Goal: Task Accomplishment & Management: Use online tool/utility

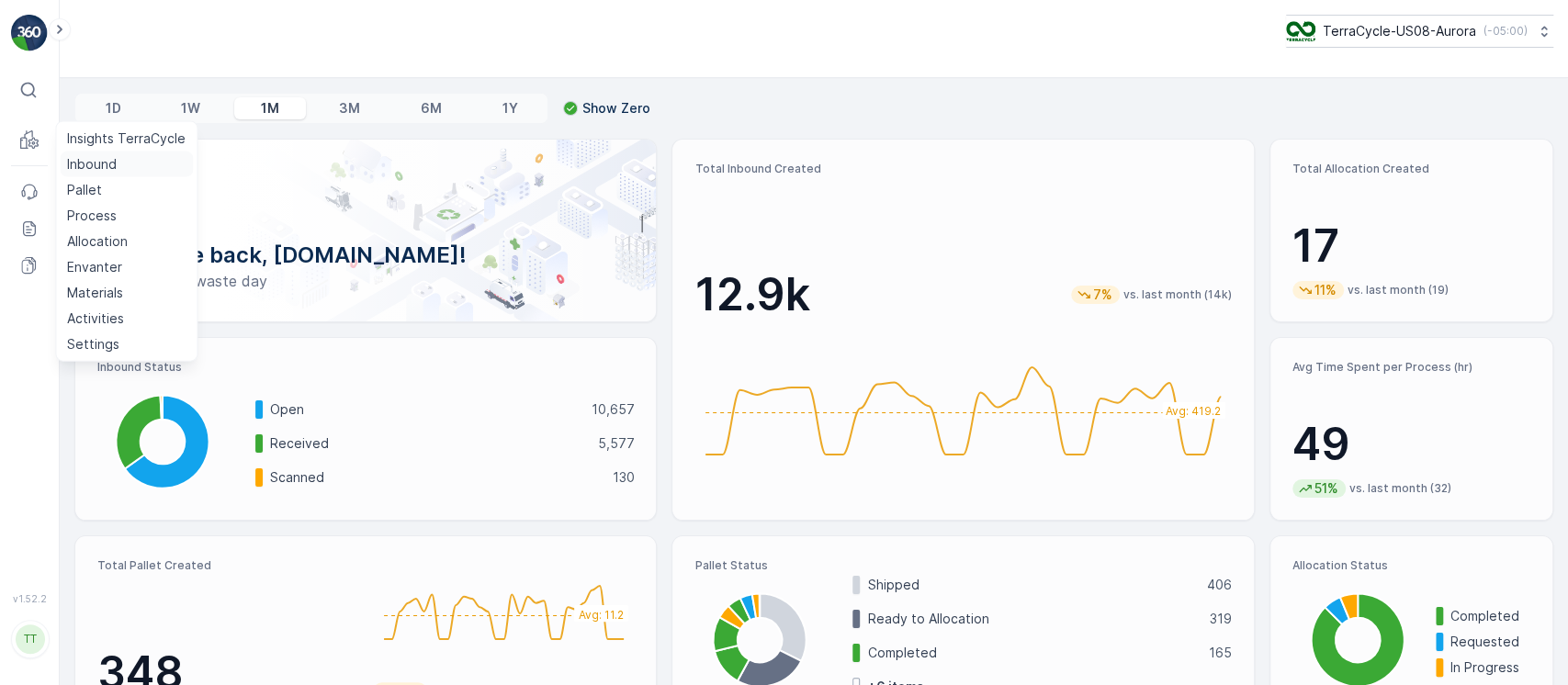
click at [73, 163] on p "Inbound" at bounding box center [92, 164] width 50 height 18
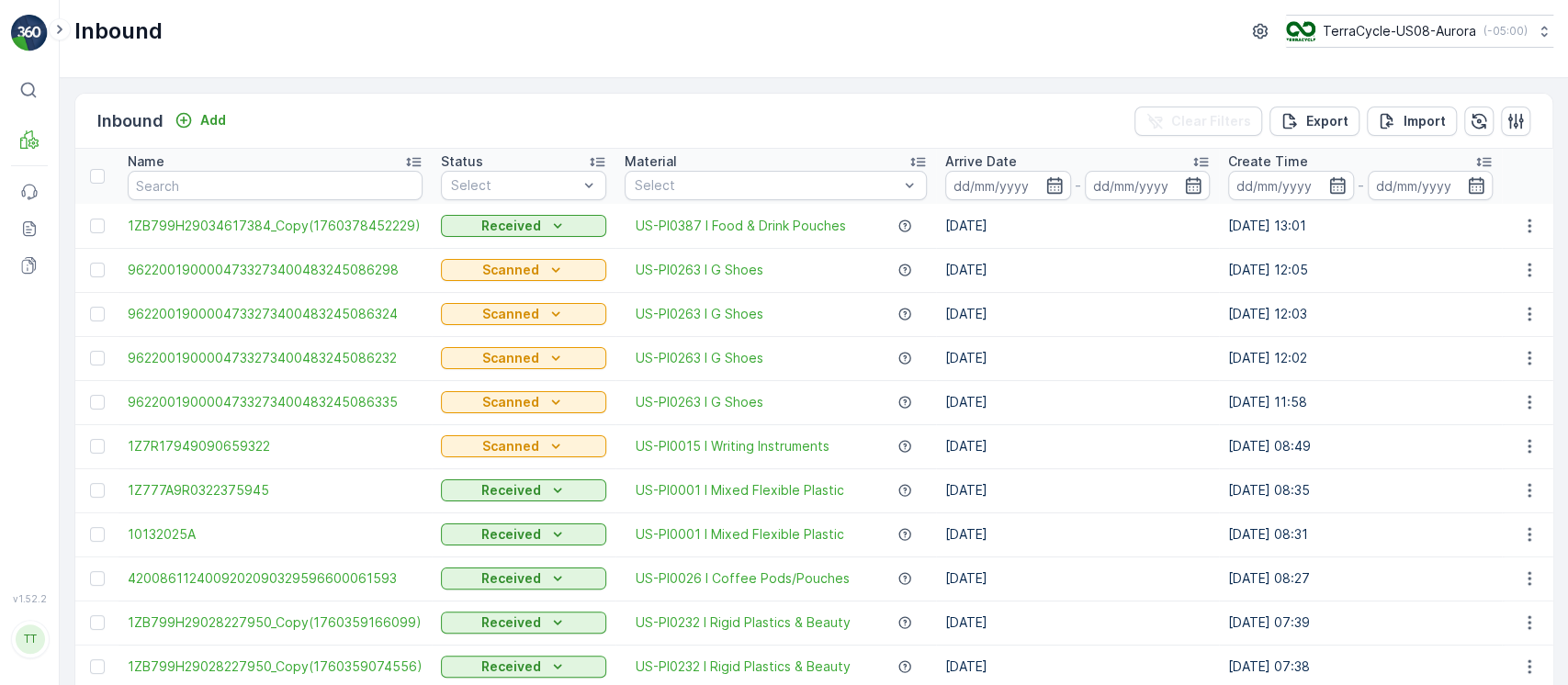
drag, startPoint x: 772, startPoint y: 78, endPoint x: 920, endPoint y: 180, distance: 179.7
click at [773, 78] on div "Inbound Add Clear Filters Export Import Name Status Select Material Select Arri…" at bounding box center [814, 381] width 1509 height 607
click at [1013, 196] on input at bounding box center [1008, 185] width 126 height 29
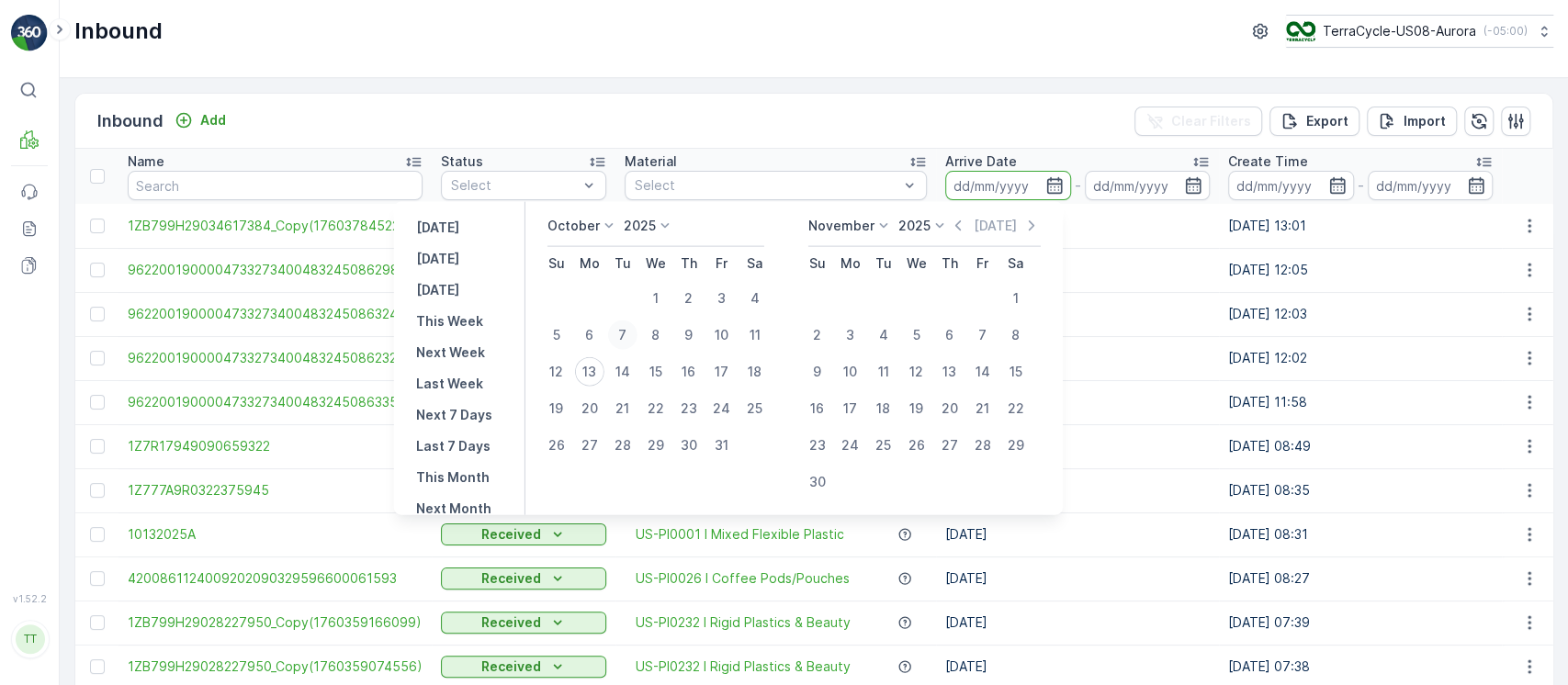
click at [626, 340] on div "7" at bounding box center [622, 335] width 29 height 29
type input "[DATE]"
click at [594, 375] on div "13" at bounding box center [589, 371] width 29 height 29
type input "[DATE]"
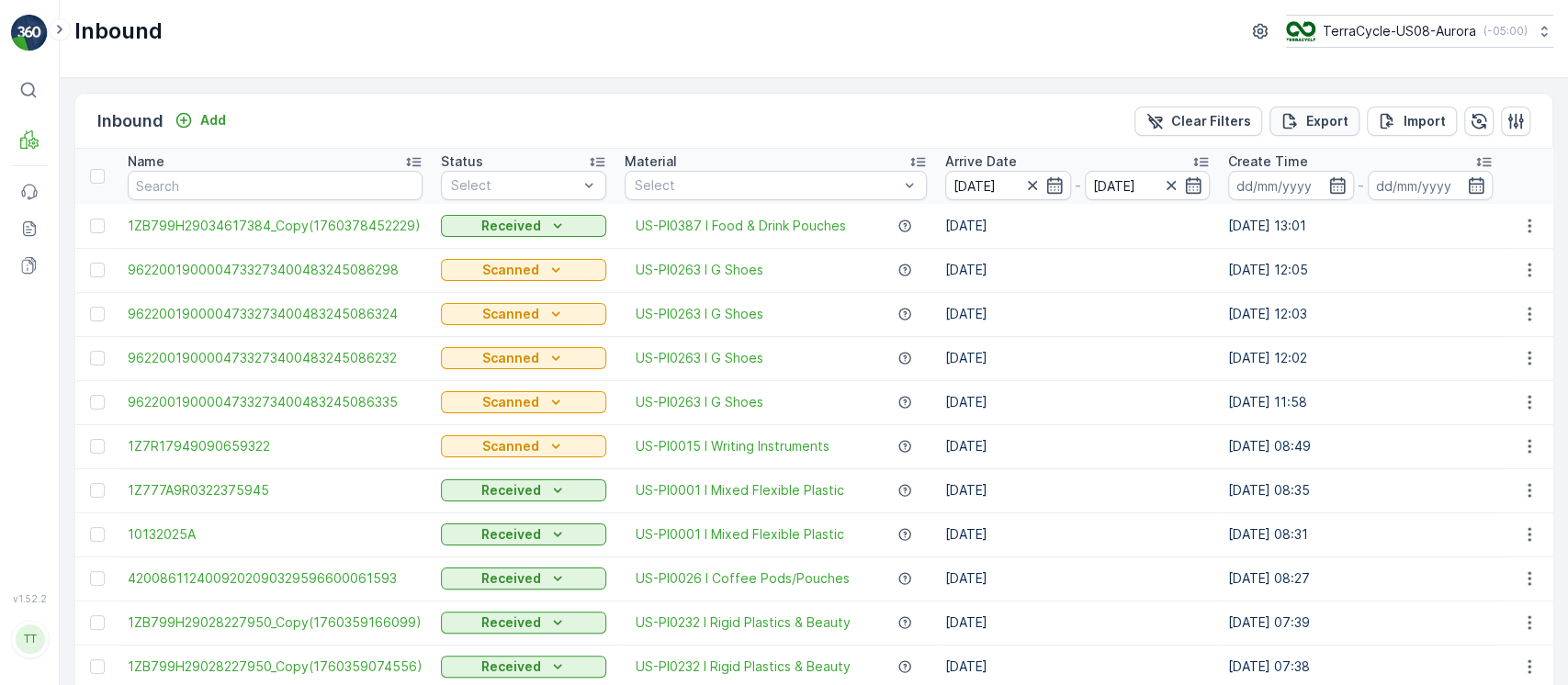
click at [1306, 126] on p "Export" at bounding box center [1327, 121] width 42 height 18
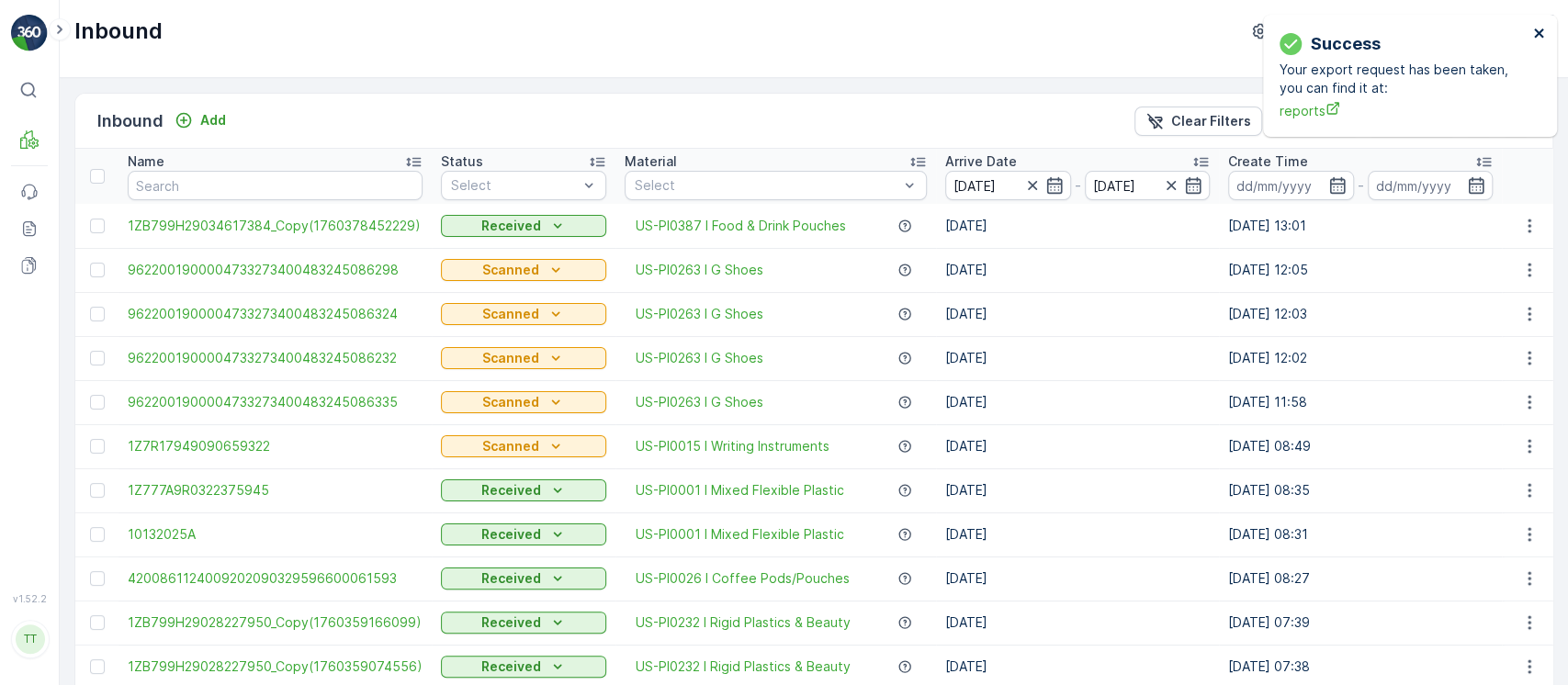
click at [1544, 40] on icon "close" at bounding box center [1539, 33] width 13 height 15
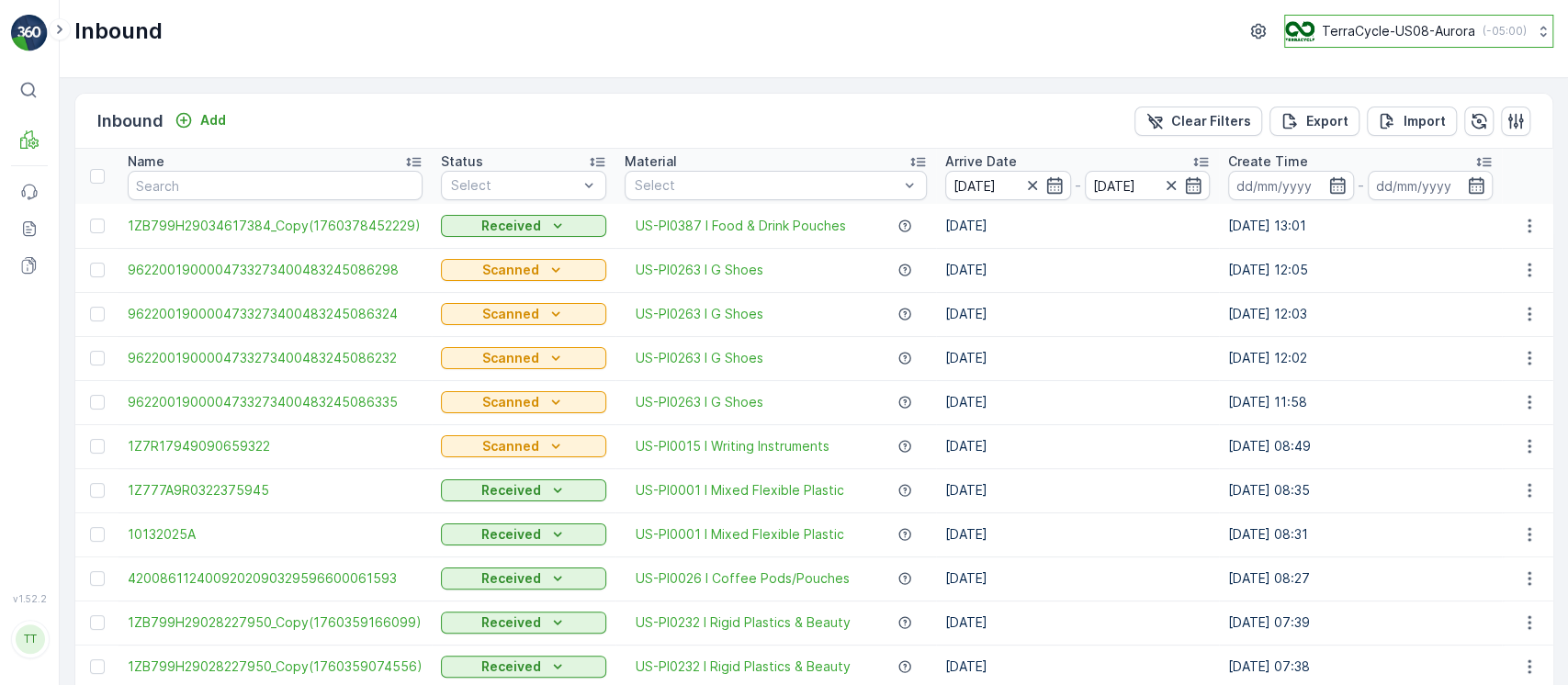
click at [1330, 35] on p "TerraCycle-US08-Aurora" at bounding box center [1398, 31] width 153 height 18
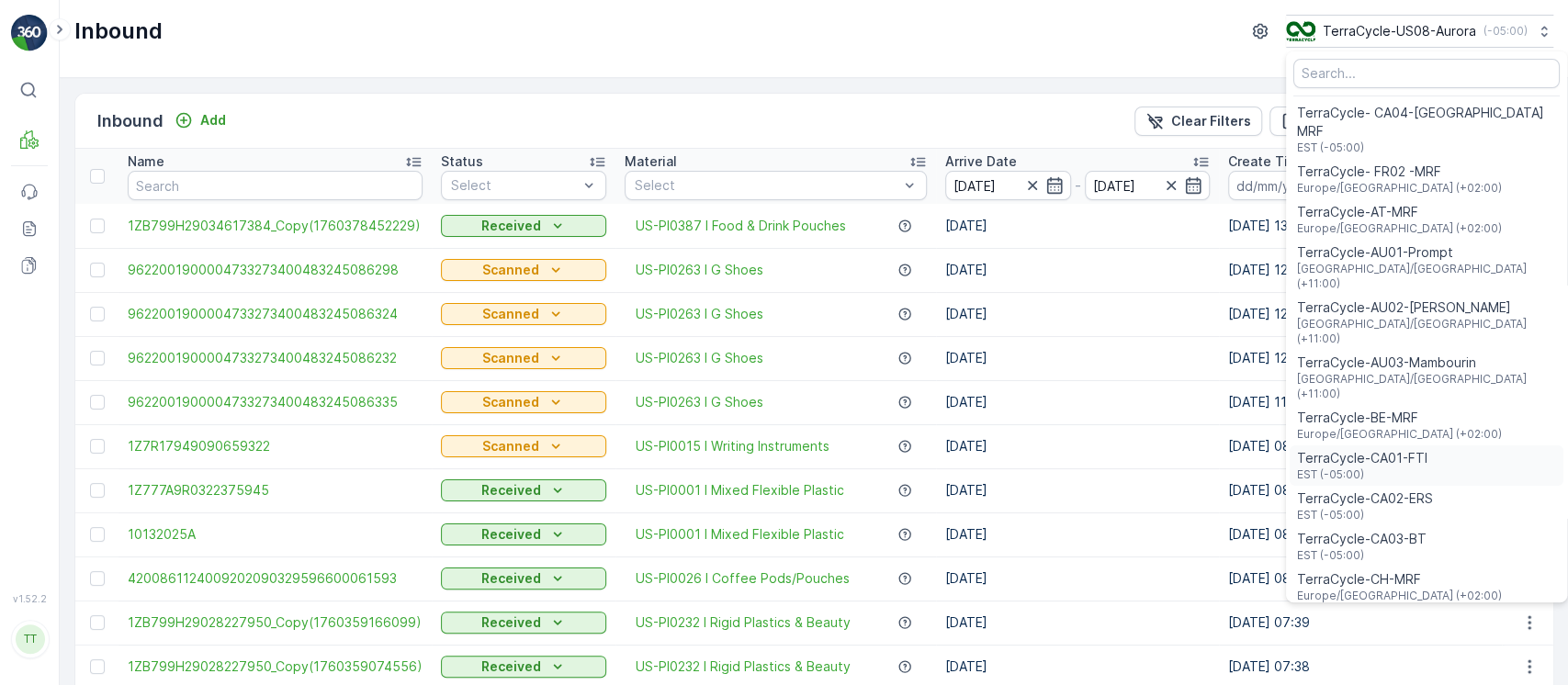
click at [1422, 446] on div "TerraCycle-CA01-FTI EST (-05:00)" at bounding box center [1427, 466] width 274 height 40
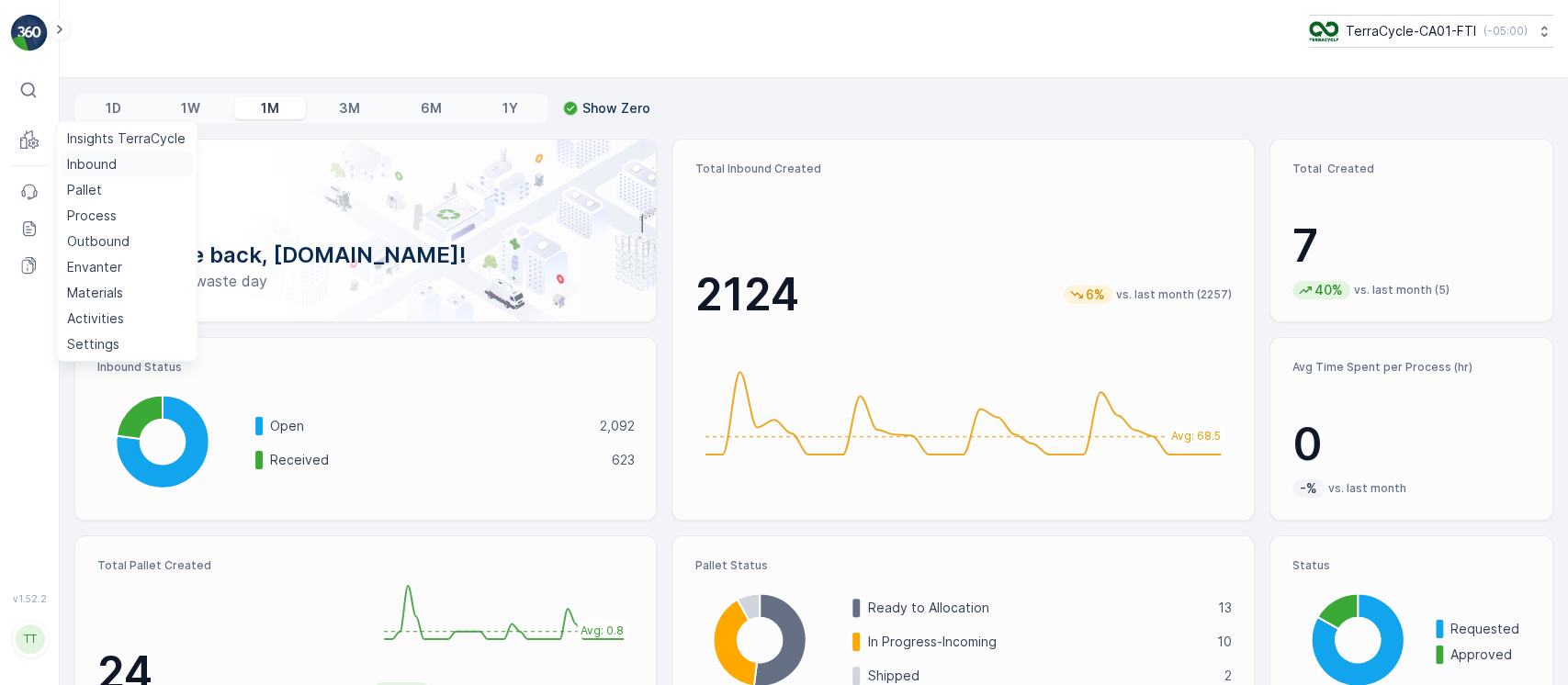
click at [83, 162] on p "Inbound" at bounding box center [92, 164] width 50 height 18
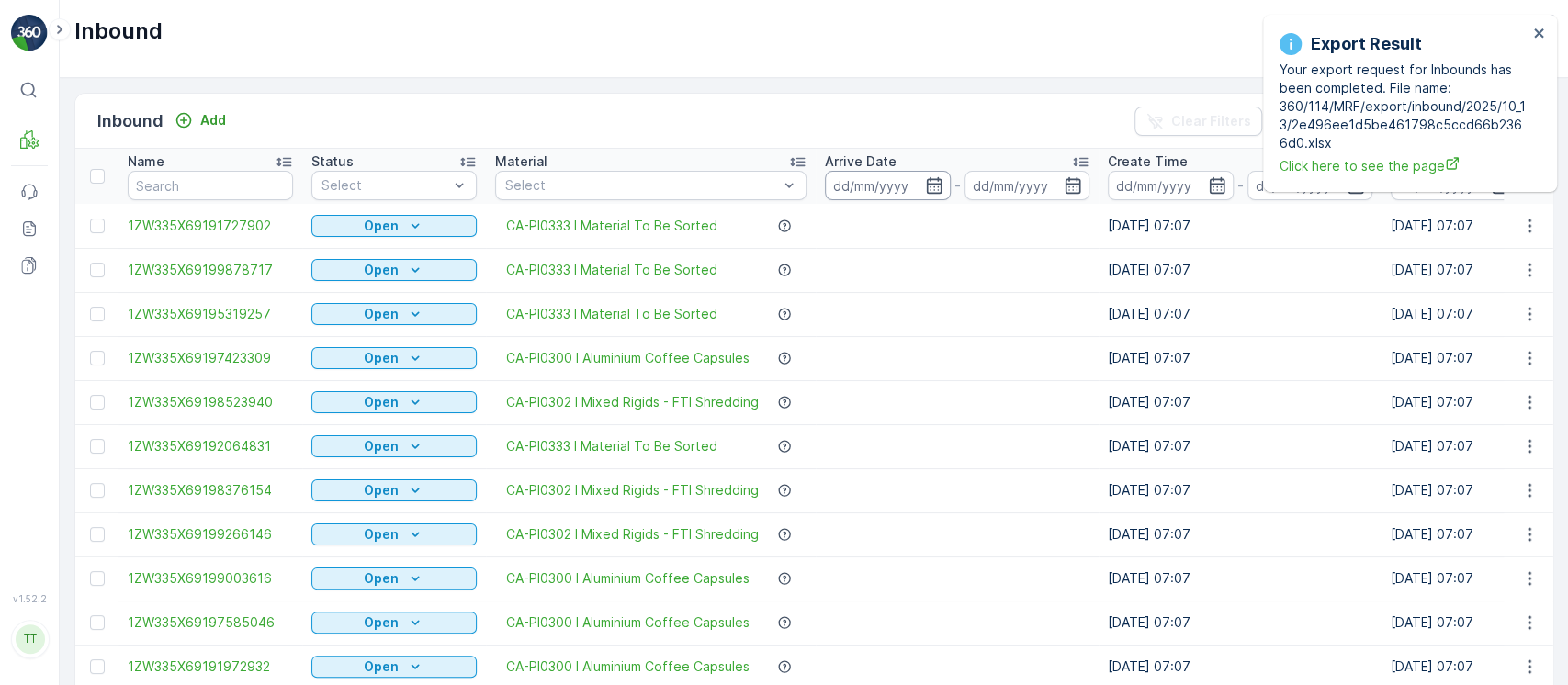
click at [879, 186] on input at bounding box center [888, 185] width 126 height 29
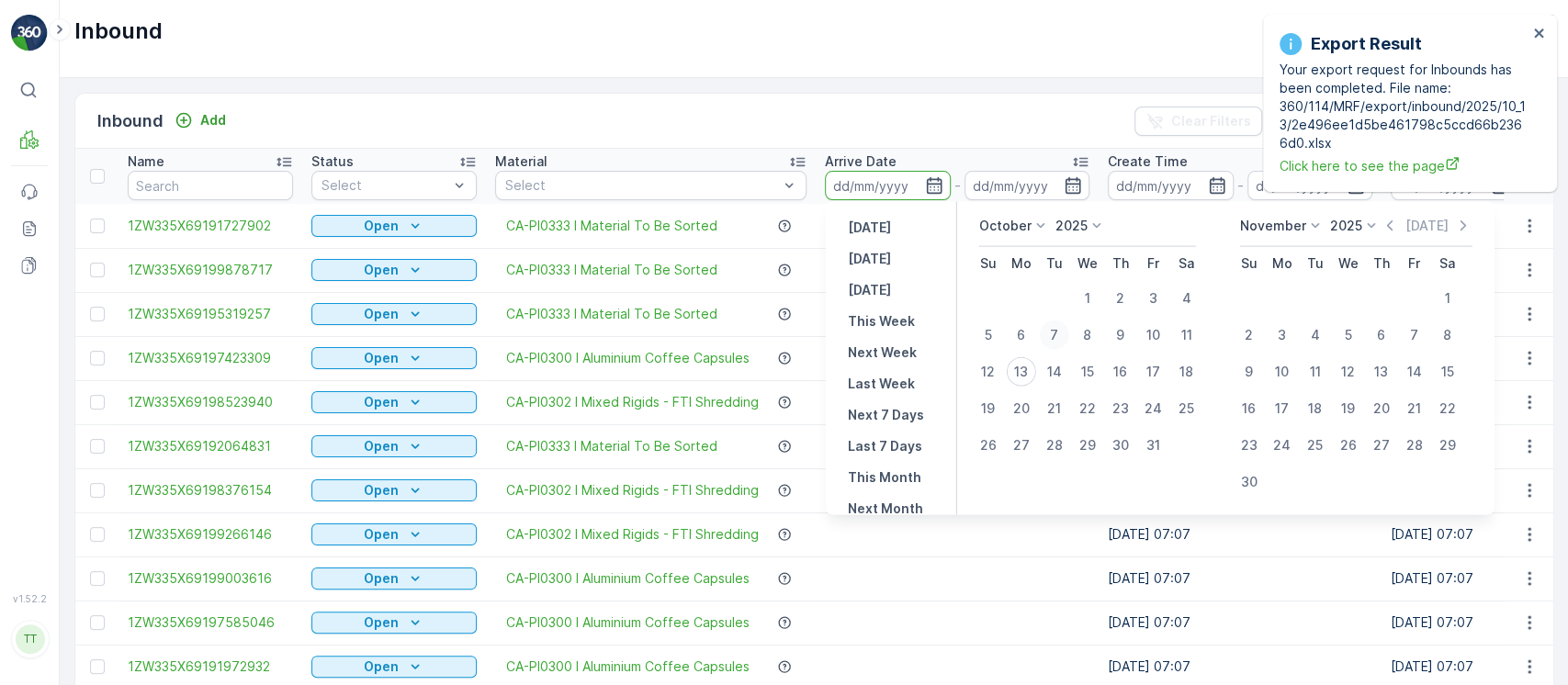
click at [1048, 340] on div "7" at bounding box center [1054, 335] width 29 height 29
type input "[DATE]"
click at [1029, 360] on div "13" at bounding box center [1021, 371] width 29 height 29
type input "[DATE]"
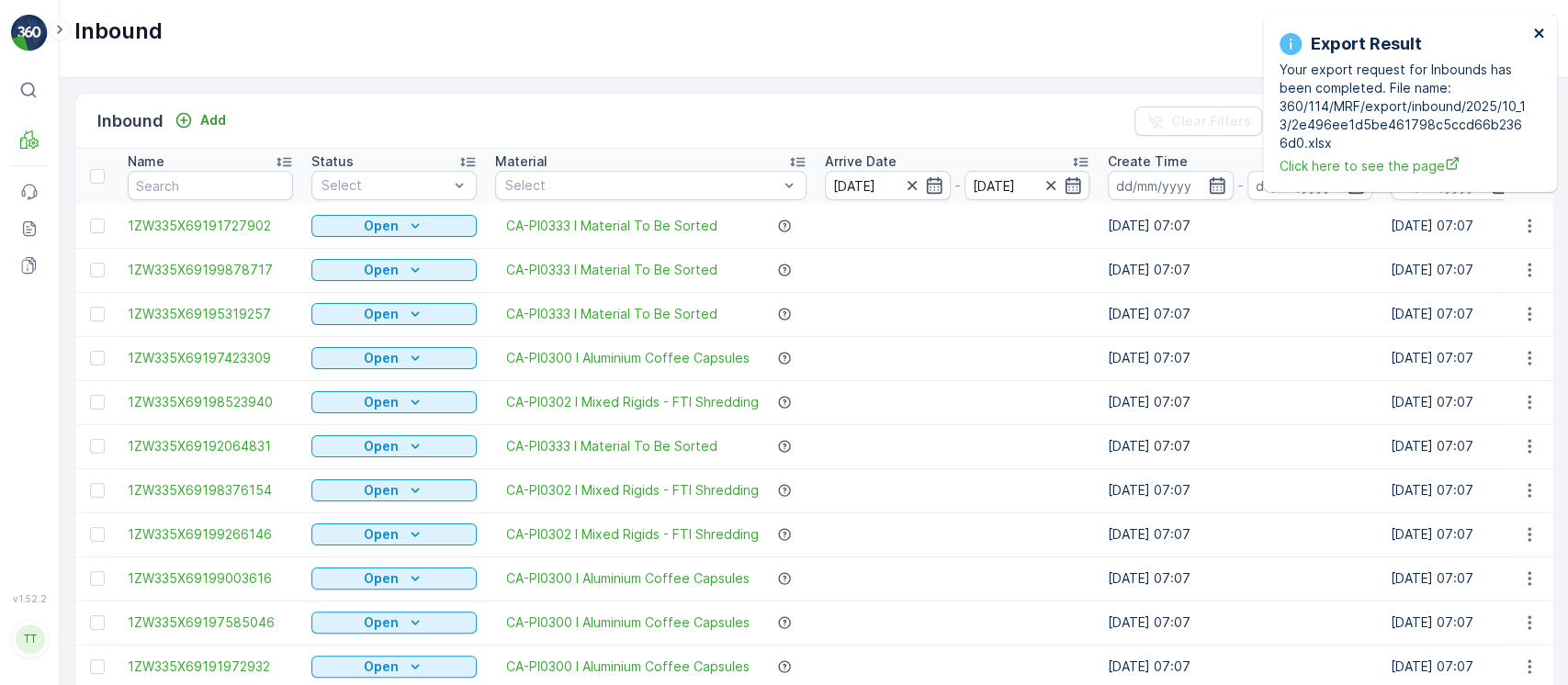
click at [1539, 37] on icon "close" at bounding box center [1539, 33] width 13 height 15
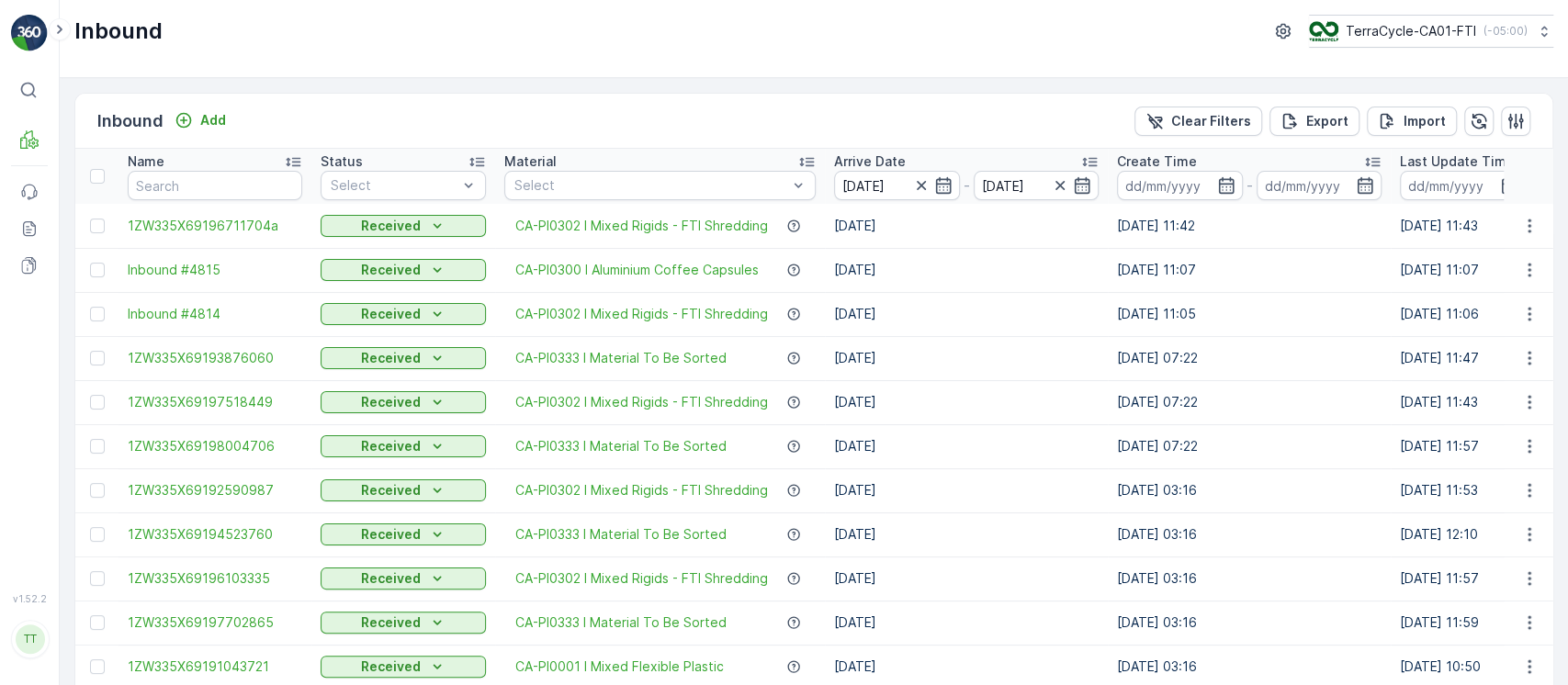
click at [219, 180] on input "text" at bounding box center [215, 185] width 175 height 29
type input "."
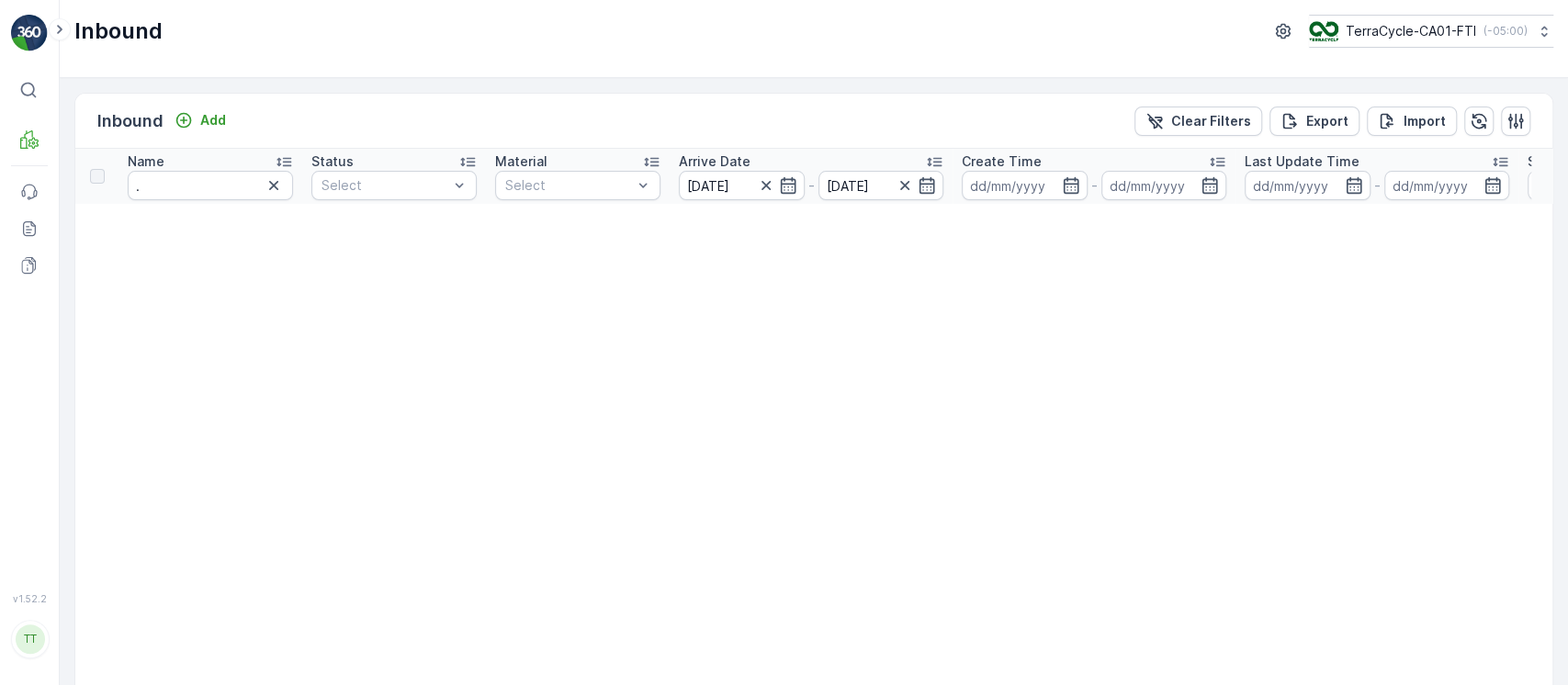
click at [281, 188] on icon "button" at bounding box center [274, 185] width 18 height 18
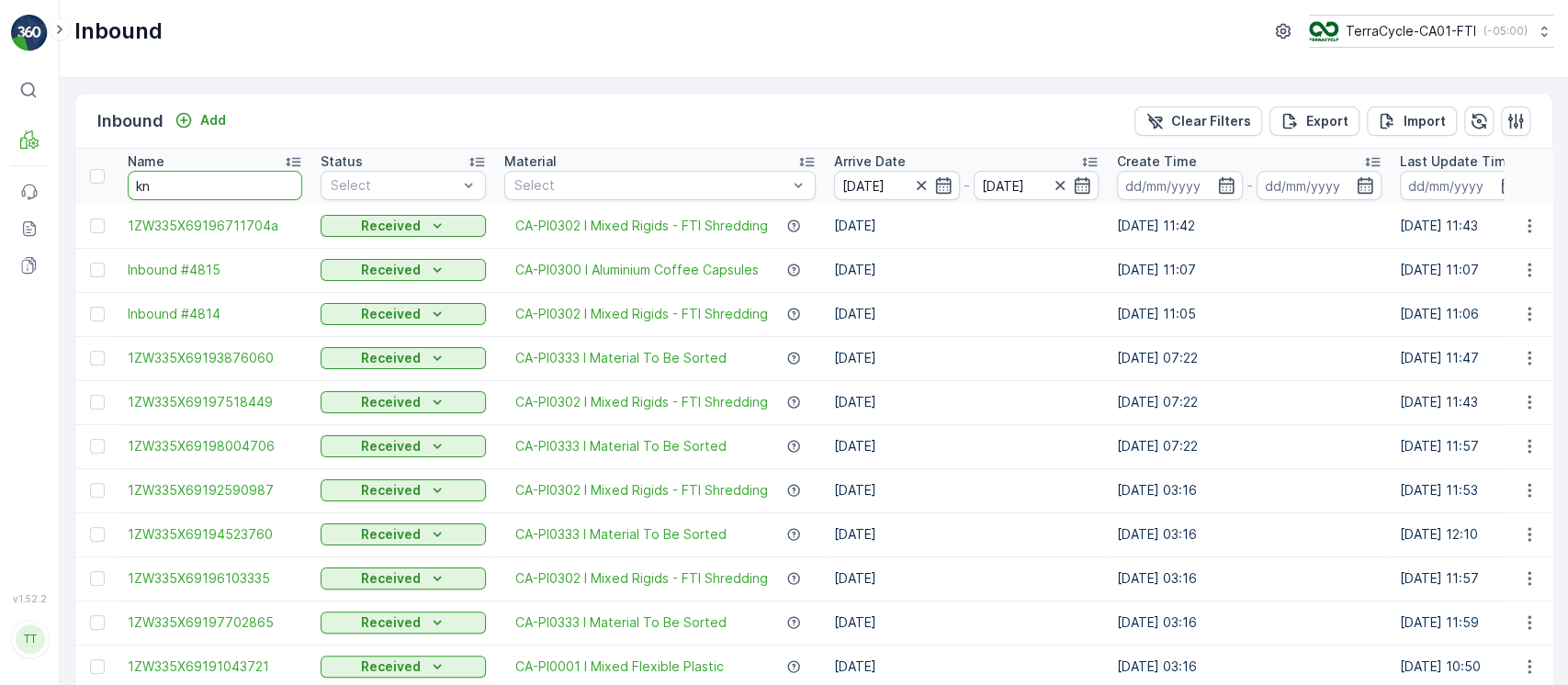
type input "kni"
click at [190, 189] on input "kni" at bounding box center [215, 185] width 175 height 29
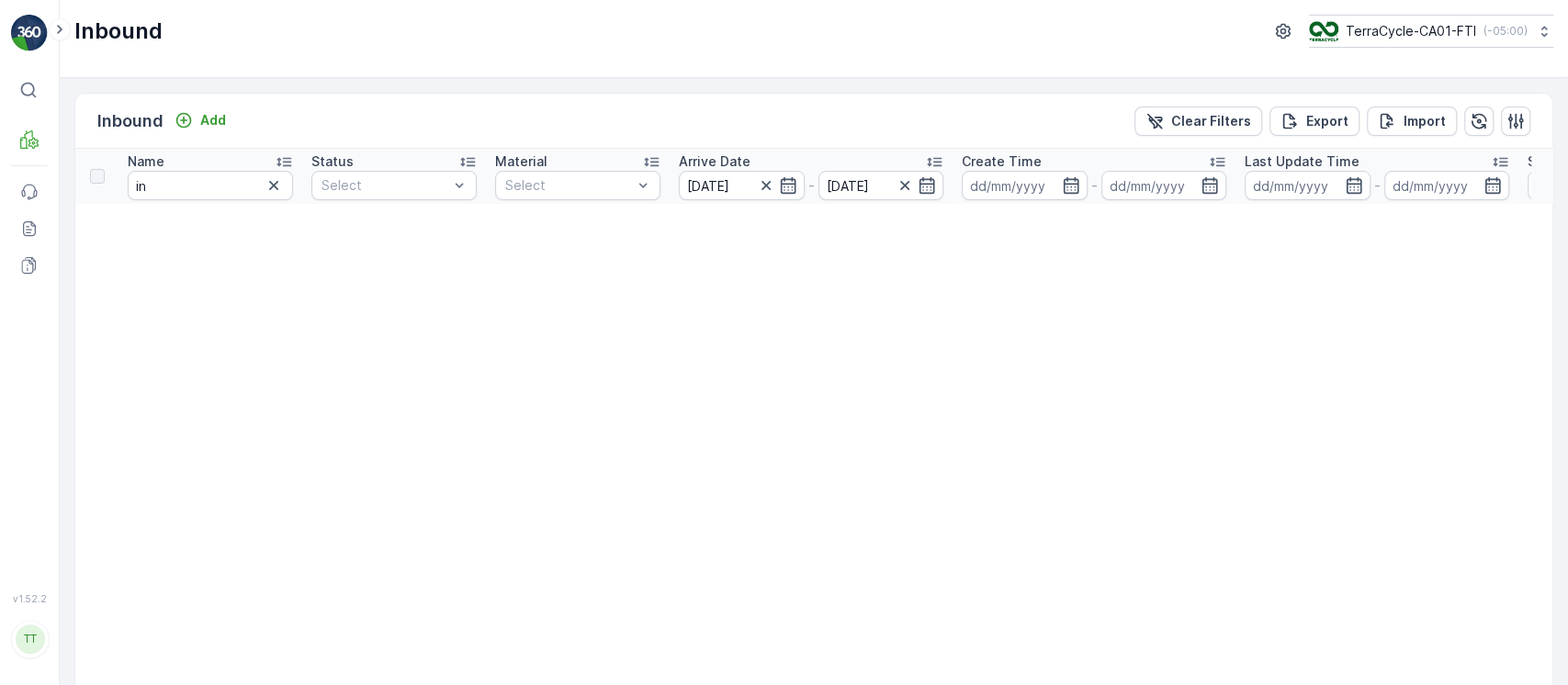
type input "kni"
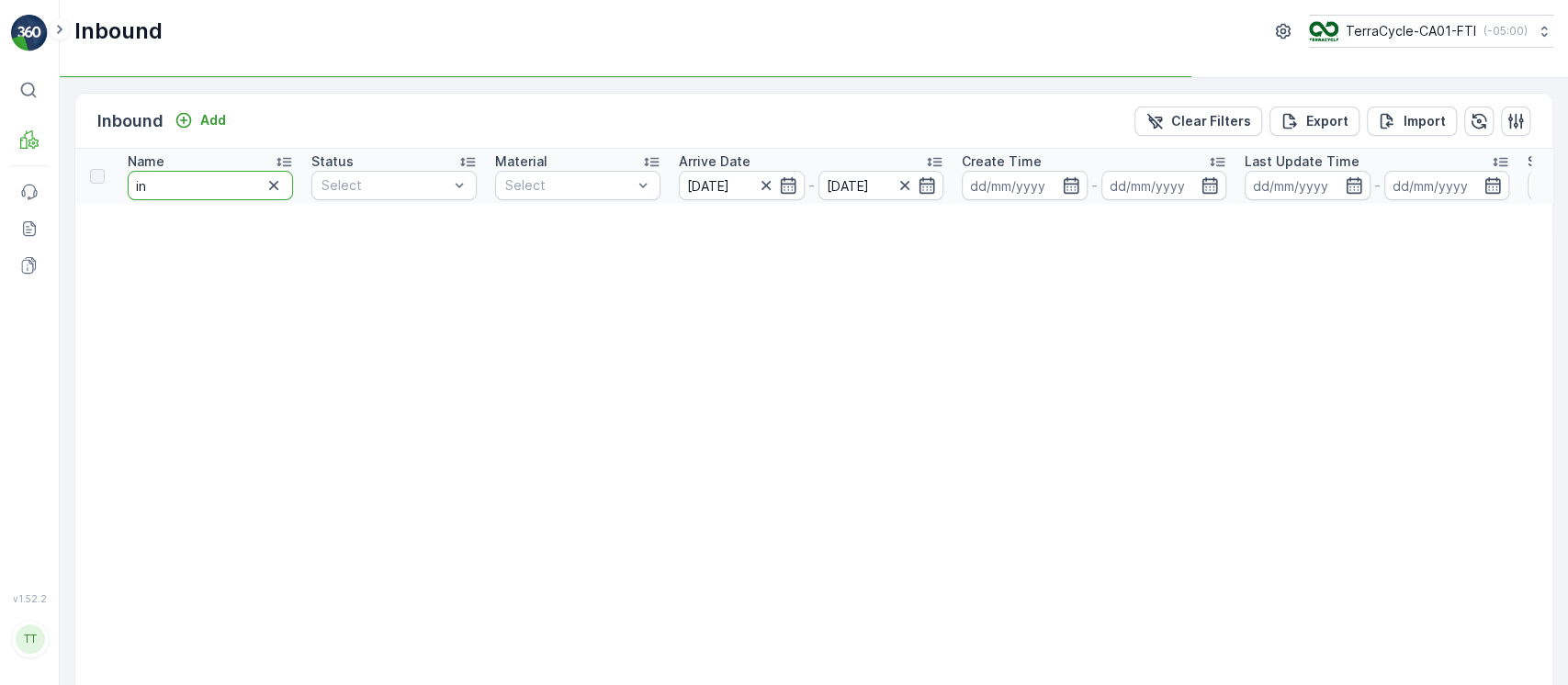
click at [190, 189] on input "in" at bounding box center [210, 185] width 165 height 29
click at [190, 190] on input "in" at bounding box center [210, 185] width 165 height 29
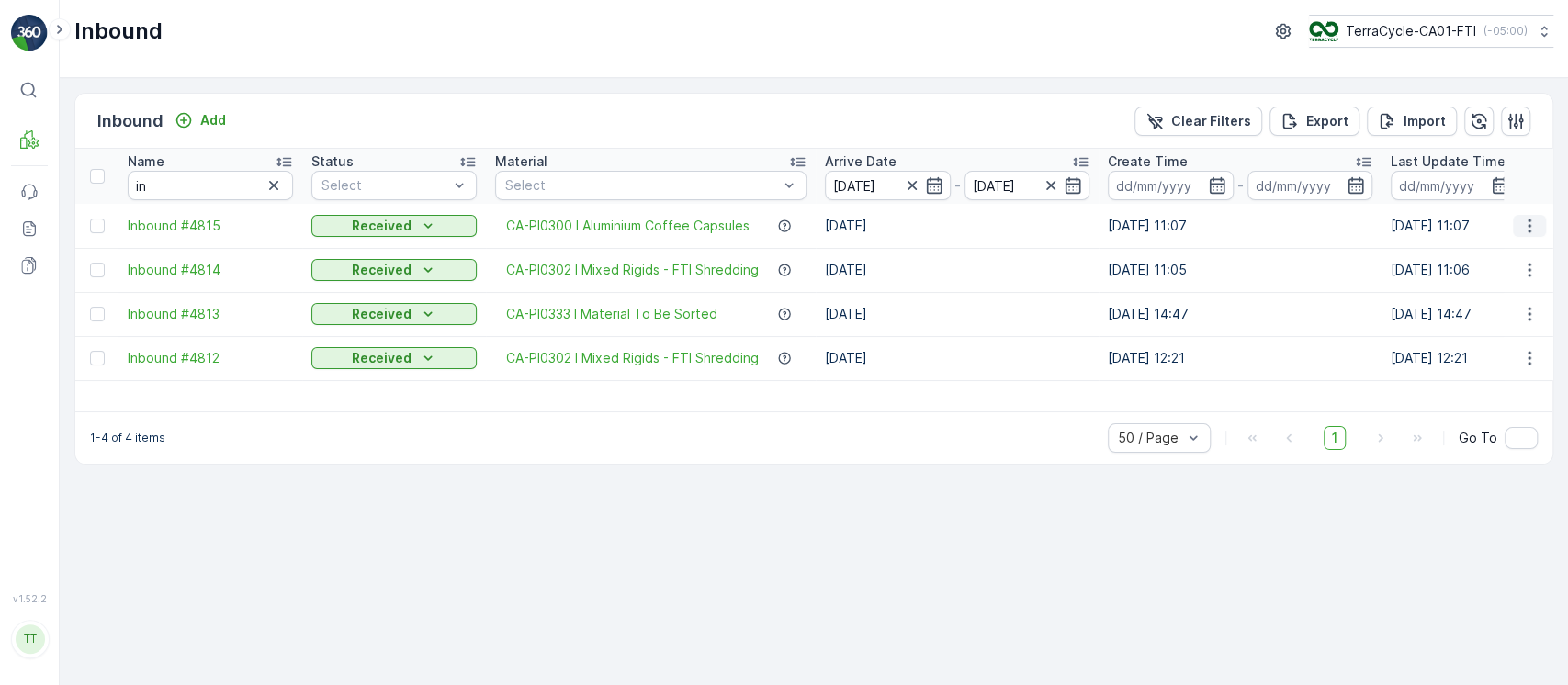
click at [1533, 232] on icon "button" at bounding box center [1530, 226] width 18 height 18
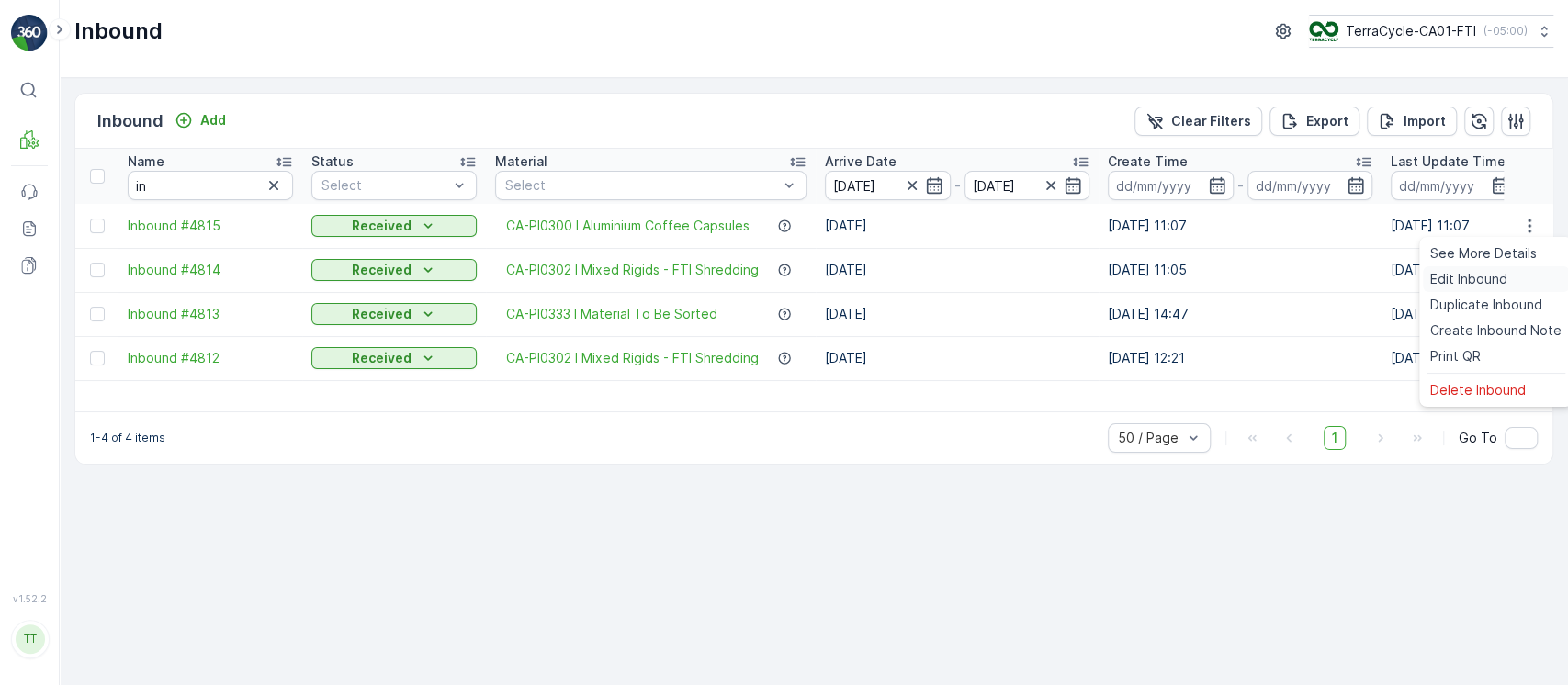
click at [1508, 271] on div "Edit Inbound" at bounding box center [1496, 279] width 146 height 26
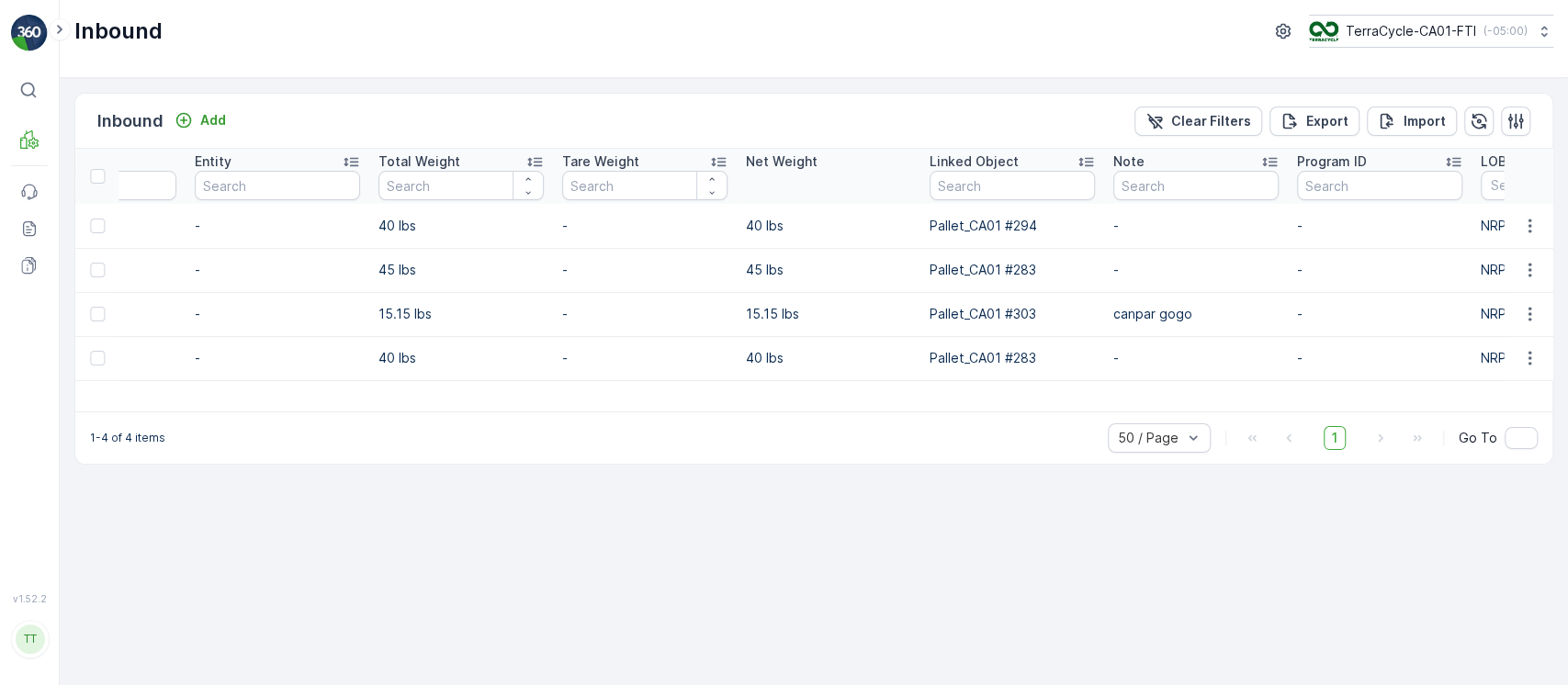
scroll to position [0, 1999]
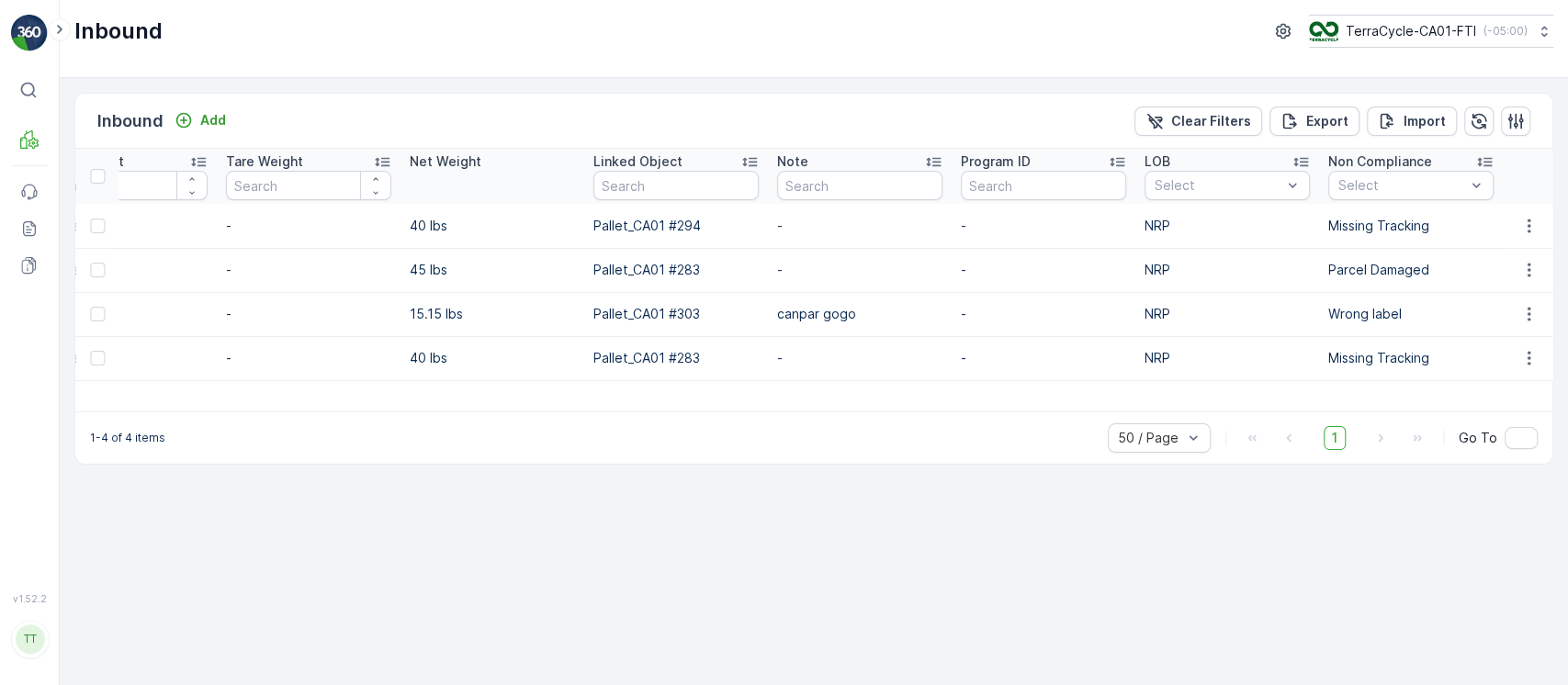
drag, startPoint x: 1220, startPoint y: 130, endPoint x: 1236, endPoint y: 135, distance: 16.6
click at [1220, 129] on button "Clear Filters" at bounding box center [1199, 121] width 128 height 29
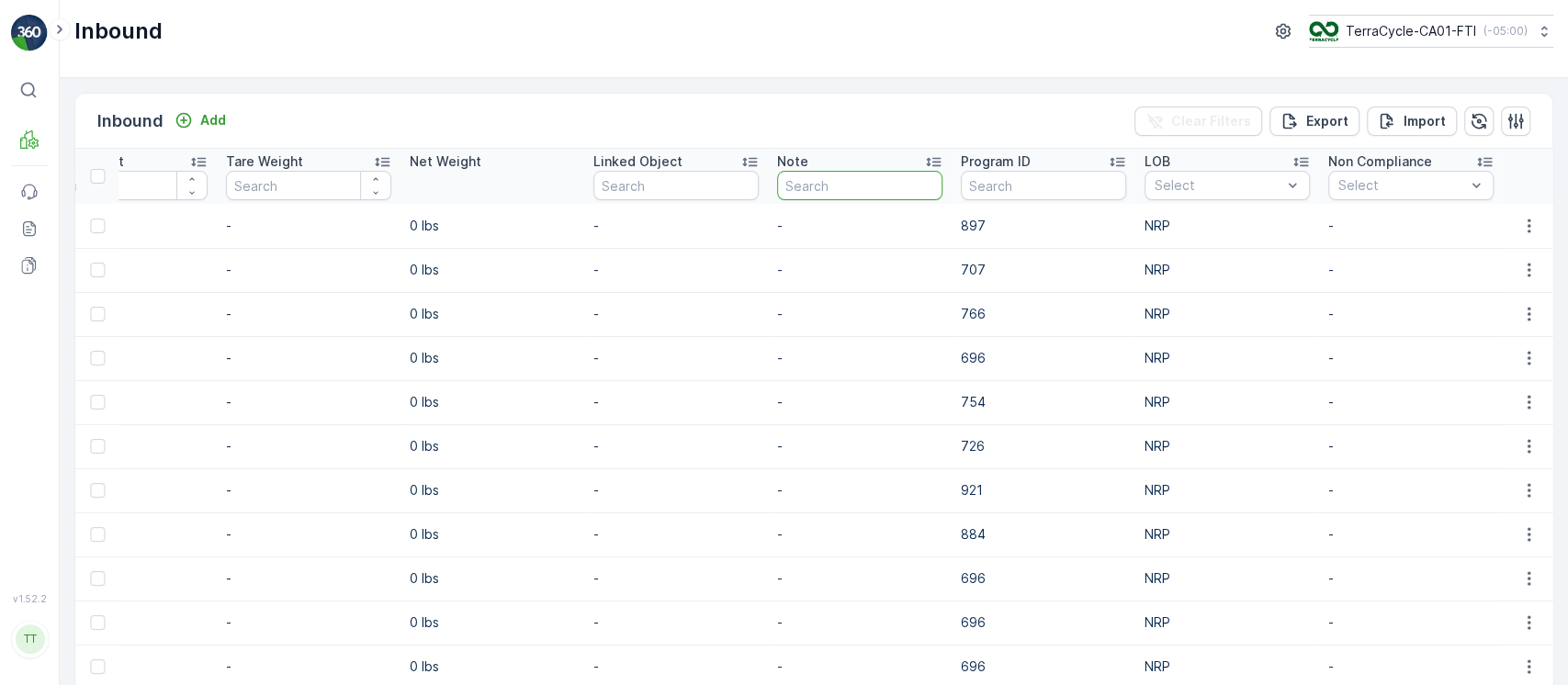
click at [829, 190] on input "text" at bounding box center [859, 185] width 165 height 29
type input "gv"
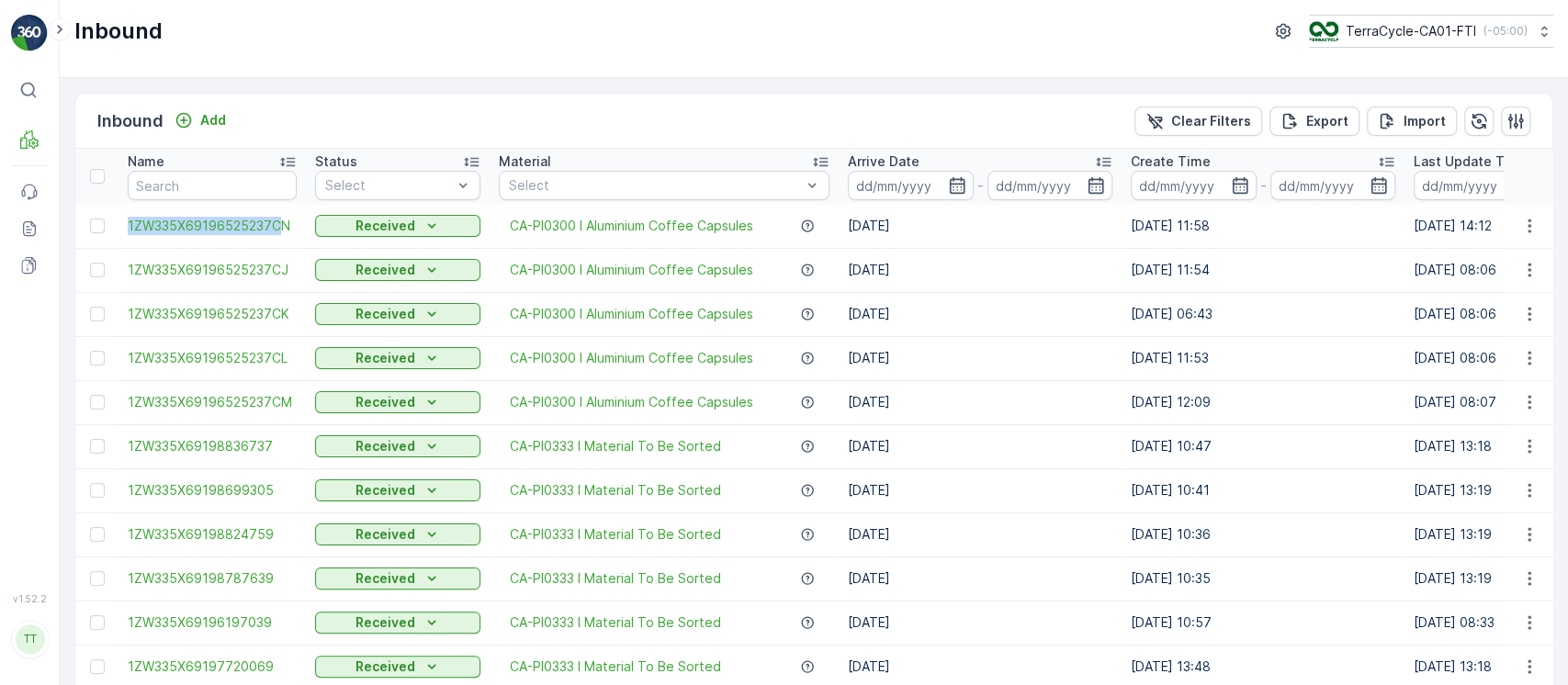
drag, startPoint x: 121, startPoint y: 221, endPoint x: 283, endPoint y: 238, distance: 162.5
click at [283, 238] on td "1ZW335X69196525237CN" at bounding box center [212, 226] width 187 height 44
copy span "1ZW335X69196525237C"
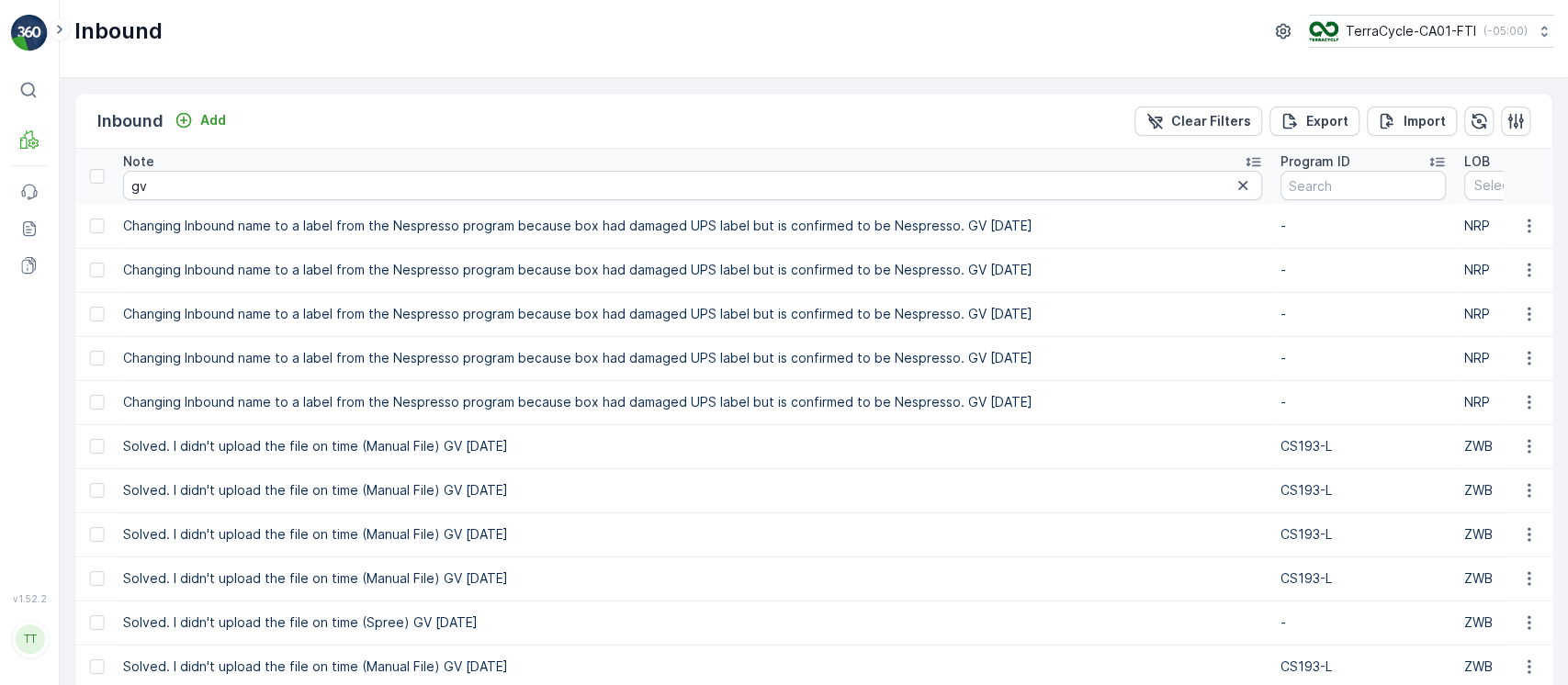
click at [1096, 238] on td "Changing Inbound name to a label from the Nespresso program because box had dam…" at bounding box center [693, 226] width 1158 height 44
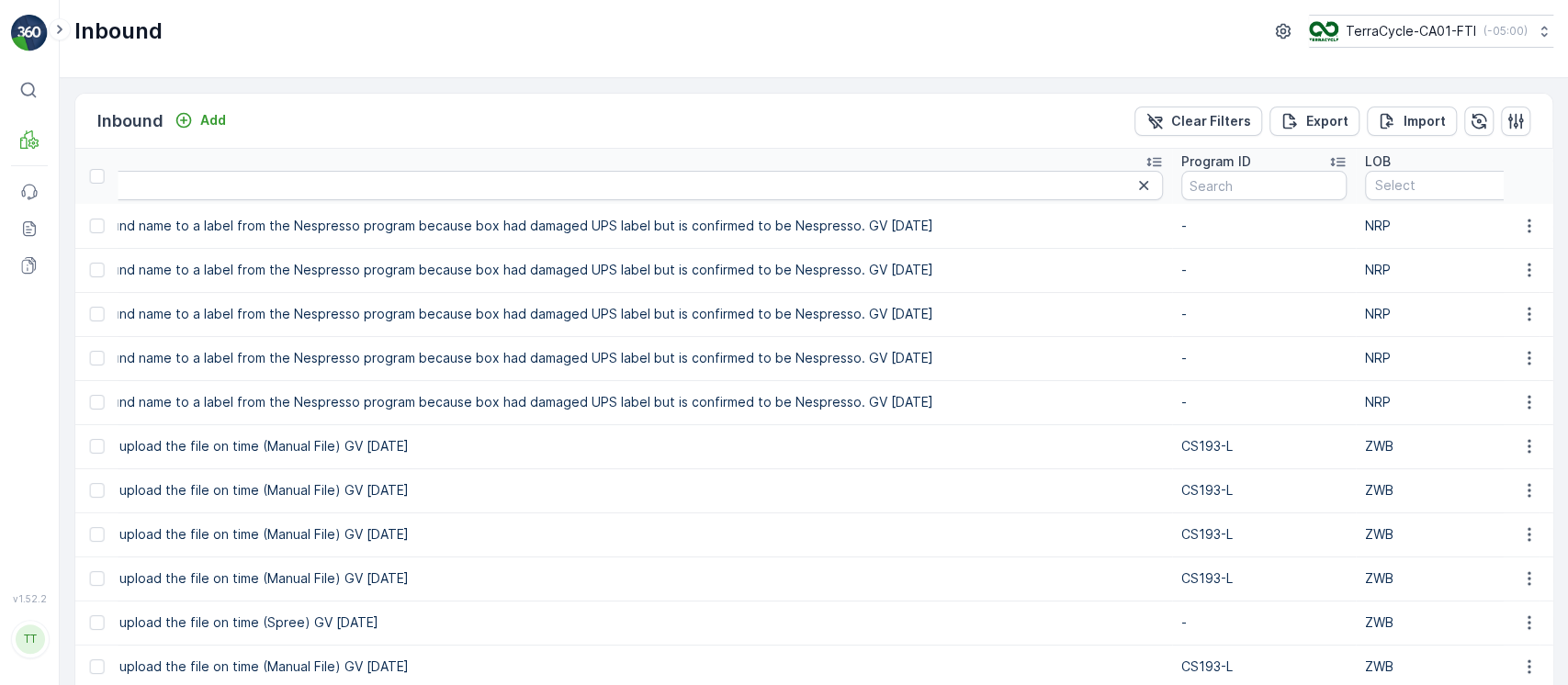
click at [1096, 238] on td "Changing Inbound name to a label from the Nespresso program because box had dam…" at bounding box center [594, 226] width 1158 height 44
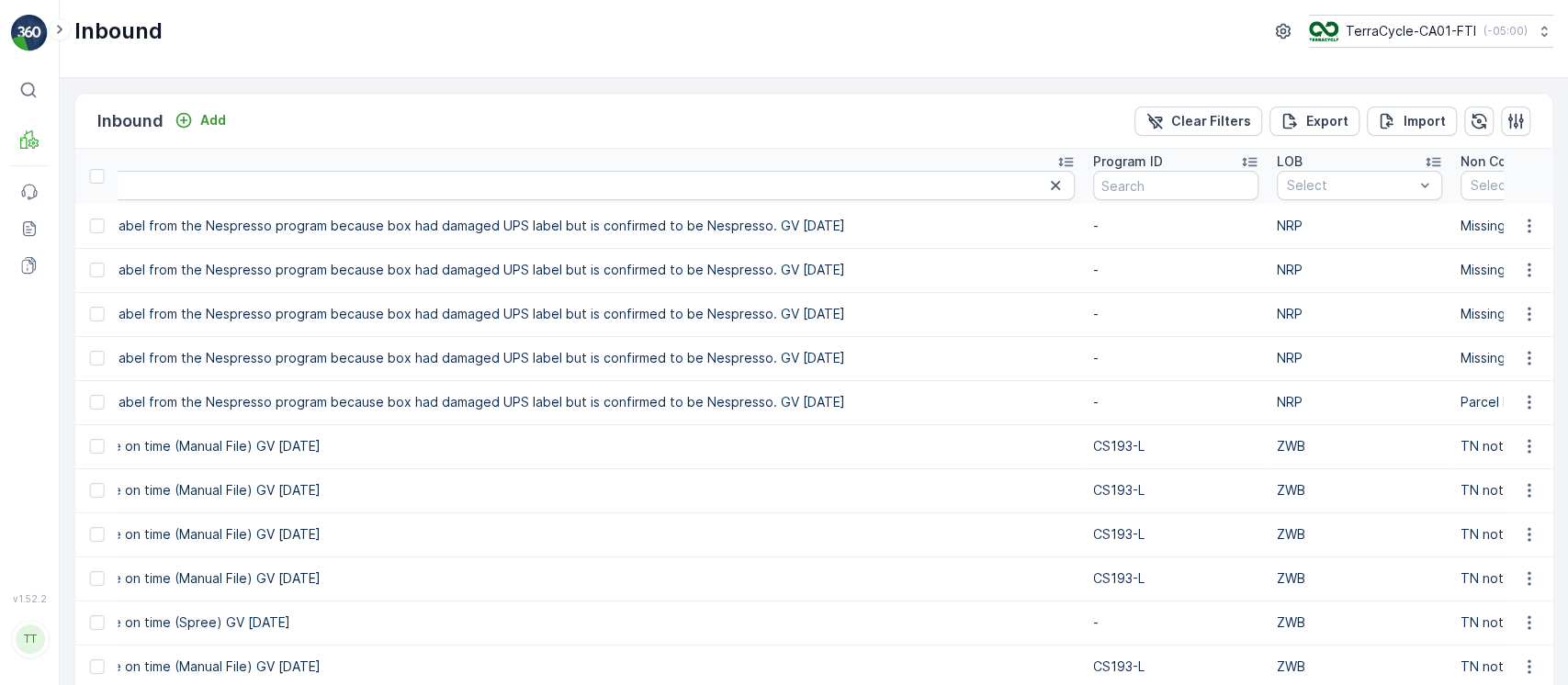
click at [757, 238] on td "Changing Inbound name to a label from the Nespresso program because box had dam…" at bounding box center [506, 226] width 1158 height 44
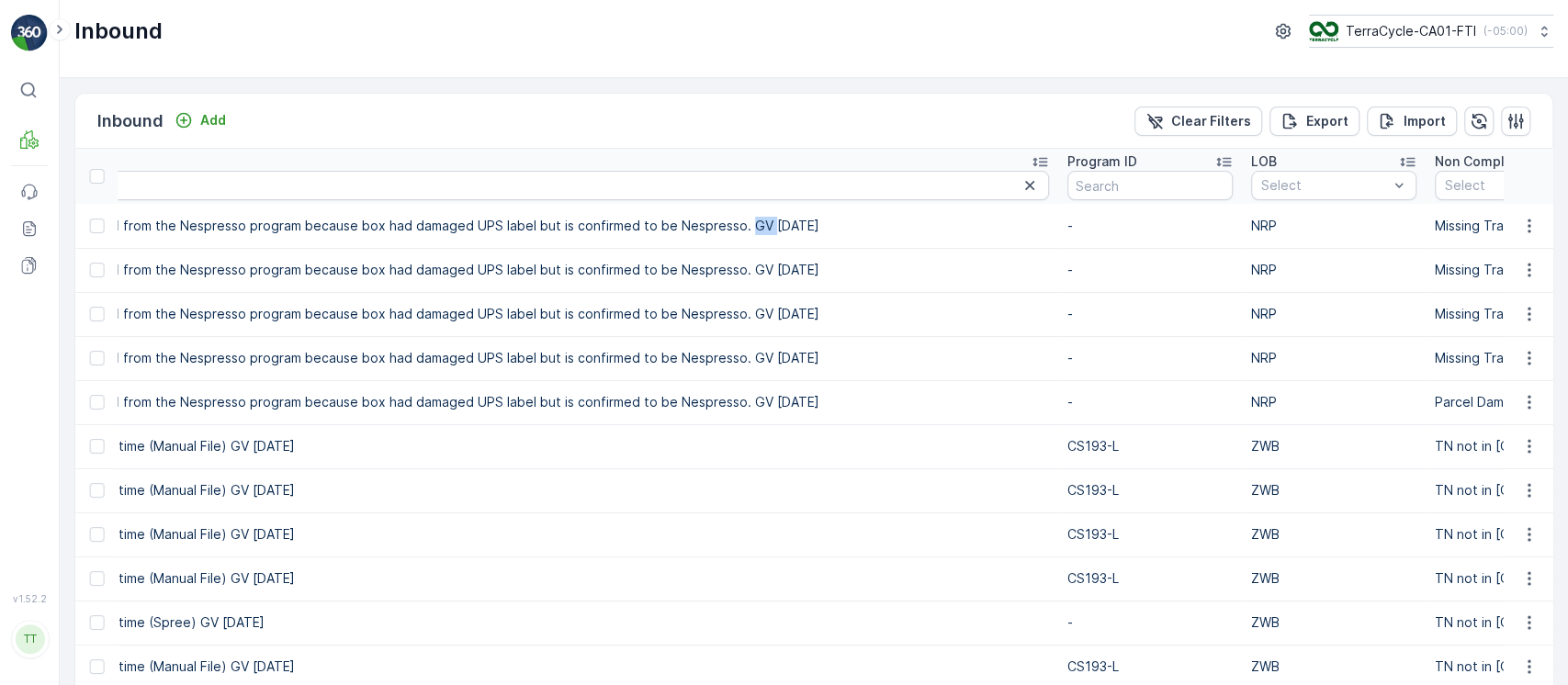
click at [757, 238] on td "Changing Inbound name to a label from the Nespresso program because box had dam…" at bounding box center [480, 226] width 1158 height 44
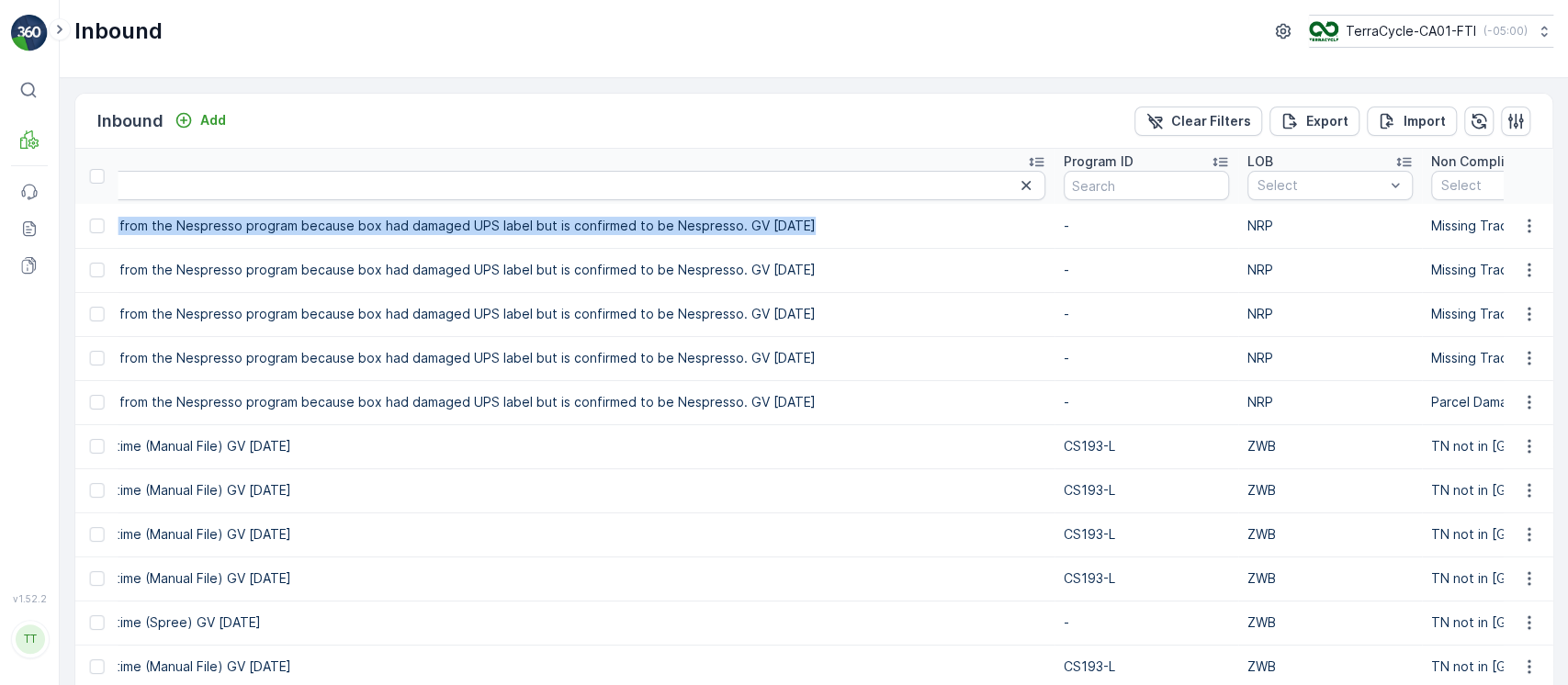
scroll to position [0, 2898]
click at [757, 238] on td "Changing Inbound name to a label from the Nespresso program because box had dam…" at bounding box center [472, 226] width 1158 height 44
copy p "Changing Inbound name to a label from the Nespresso program because box had dam…"
click at [1200, 115] on p "Clear Filters" at bounding box center [1211, 121] width 80 height 18
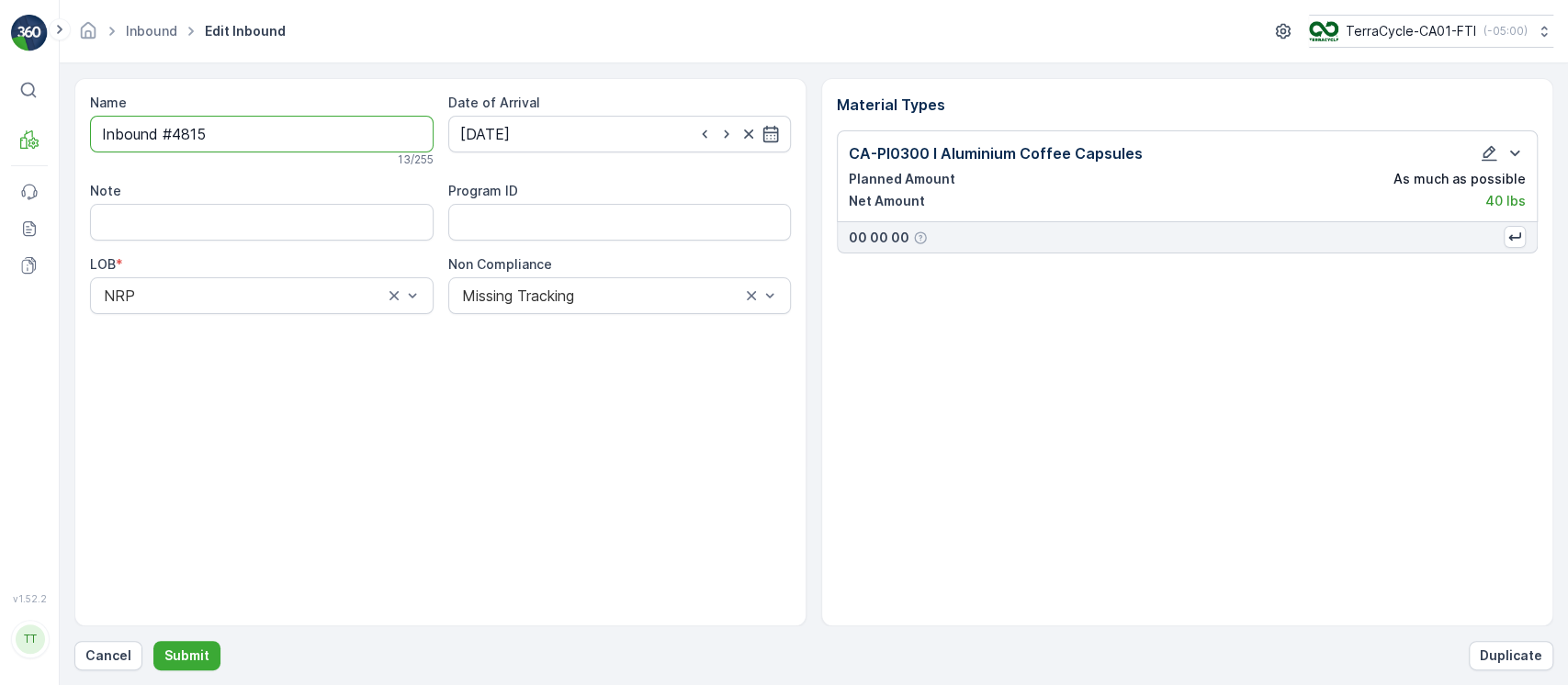
drag, startPoint x: 344, startPoint y: 126, endPoint x: 0, endPoint y: 121, distance: 343.6
click at [0, 121] on div "⌘B MRF Events Reports Documents v 1.52.2 TT TC.GLOBAL clemence.vasseur@terracyc…" at bounding box center [784, 342] width 1568 height 685
paste input "1ZW335X69196525237C"
type input "1ZW335X69196525237CO"
click at [370, 212] on input "Note" at bounding box center [262, 226] width 344 height 37
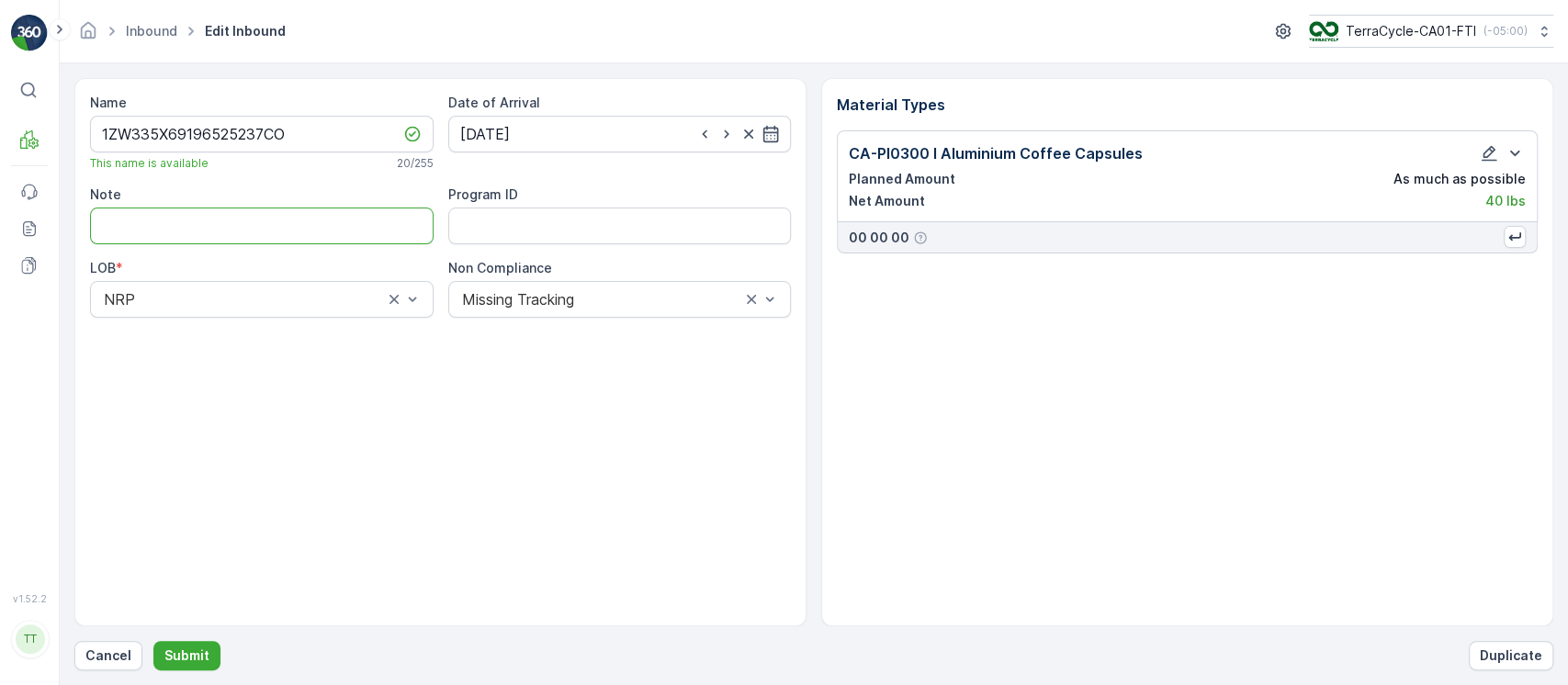
paste input "Changing Inbound name to a label from the Nespresso program because box had dam…"
type input "Changing Inbound name to a label from the Nespresso program because box had dam…"
click at [192, 645] on button "Submit" at bounding box center [186, 655] width 67 height 29
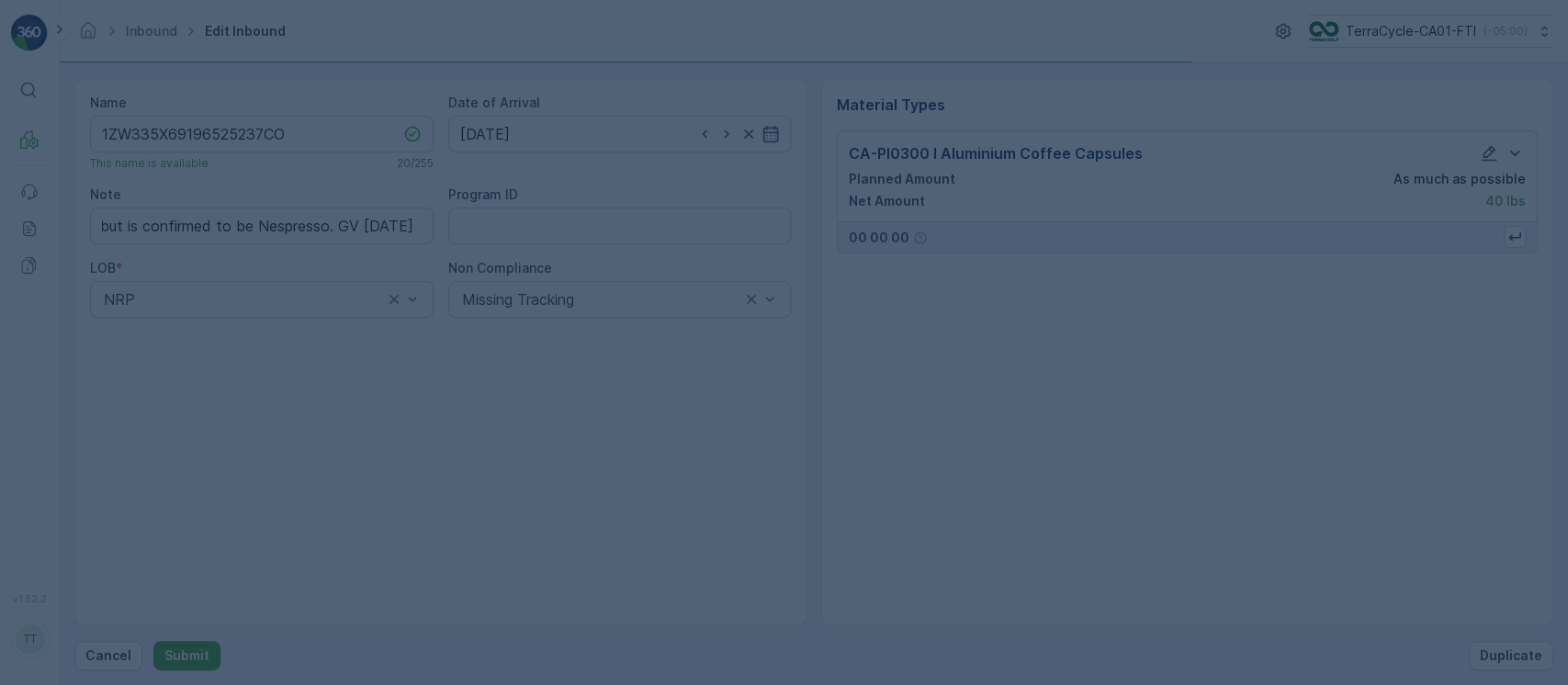
scroll to position [0, 0]
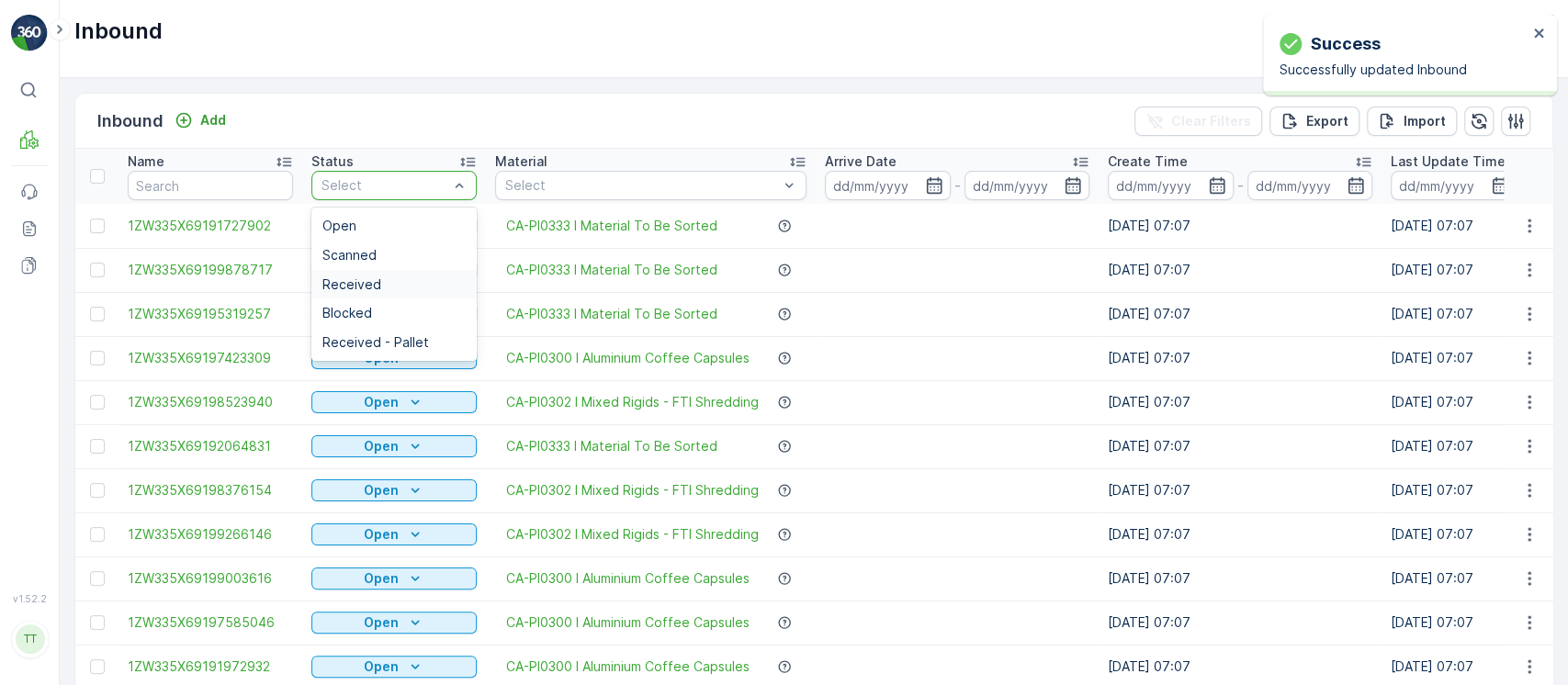
click at [397, 288] on div "Received" at bounding box center [393, 284] width 143 height 15
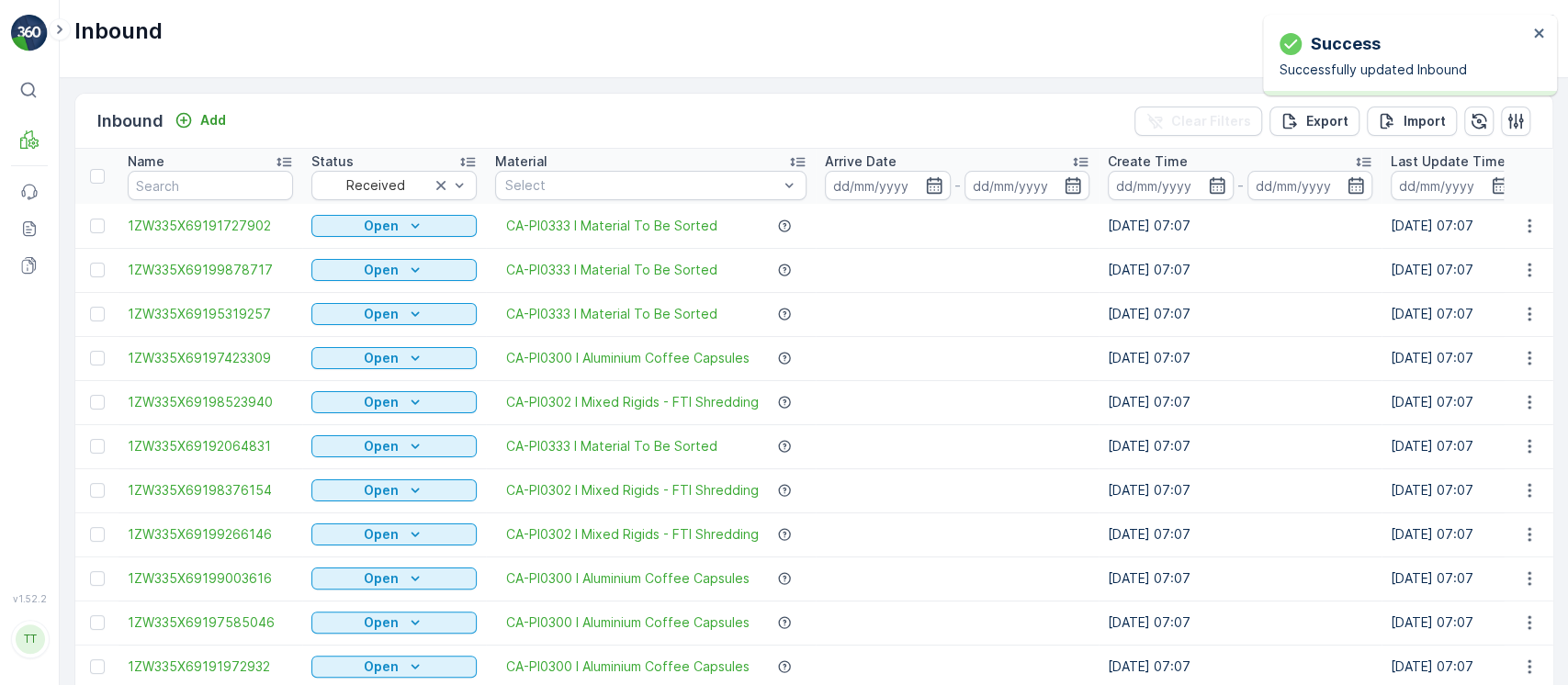
click at [986, 161] on div "Arrive Date" at bounding box center [957, 162] width 265 height 18
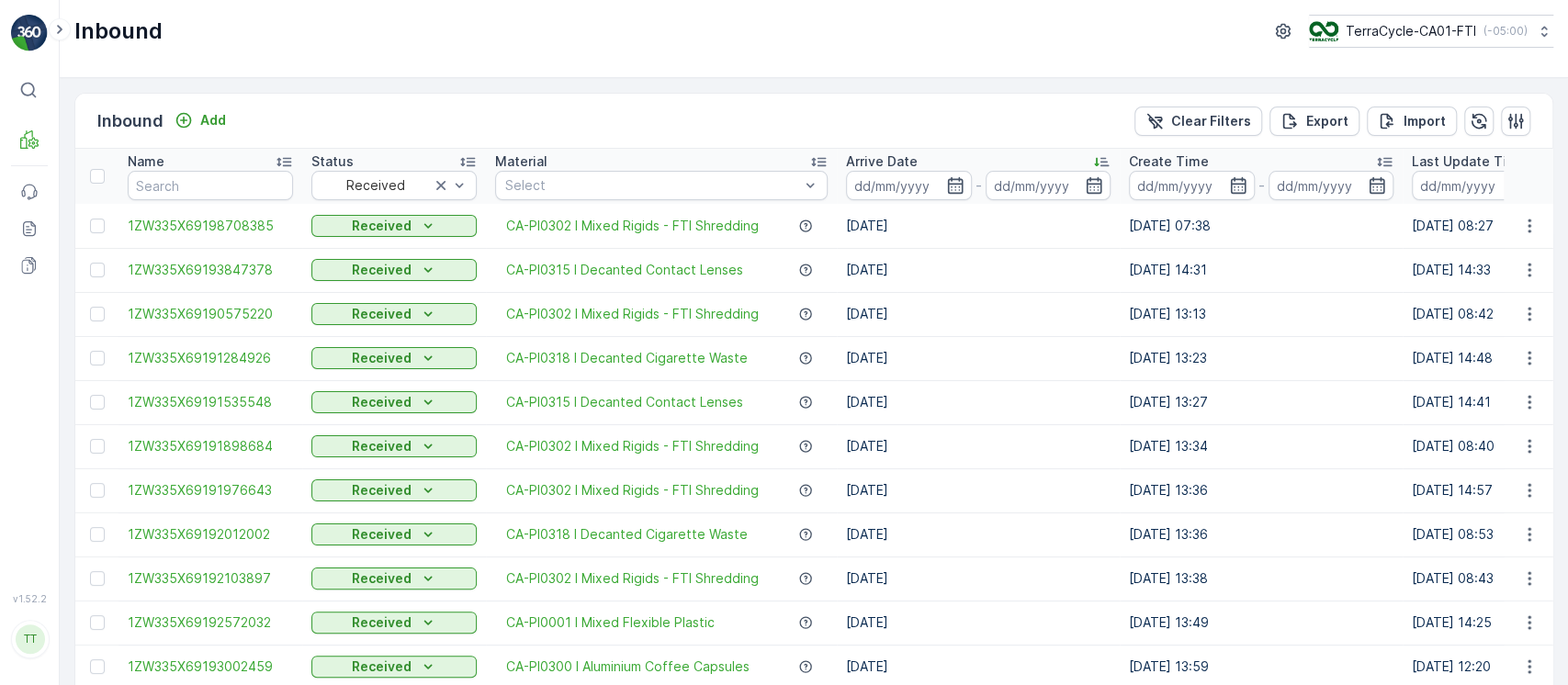
click at [978, 153] on div "Arrive Date" at bounding box center [978, 162] width 265 height 18
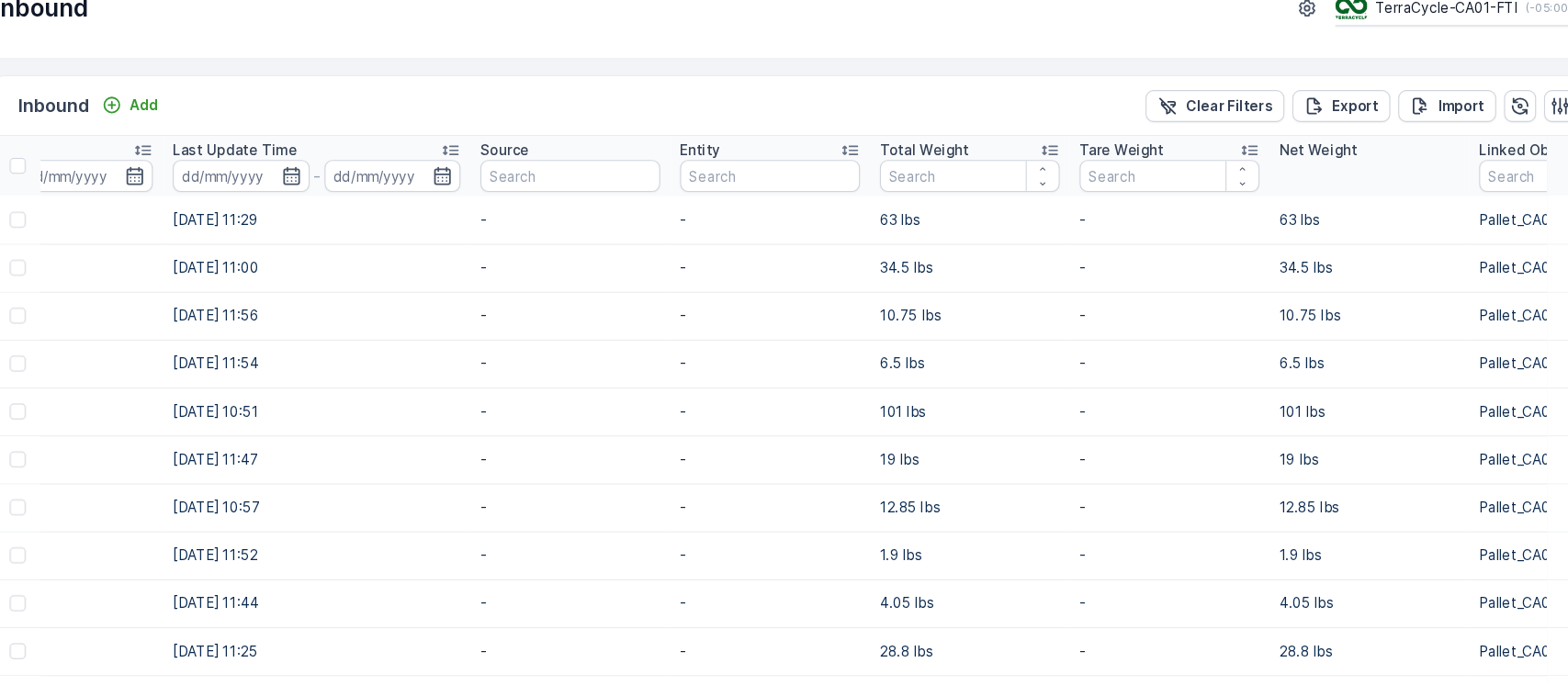
scroll to position [0, 1174]
click at [975, 166] on div "Total Weight" at bounding box center [969, 162] width 165 height 18
click at [986, 160] on div "Total Weight" at bounding box center [970, 162] width 165 height 18
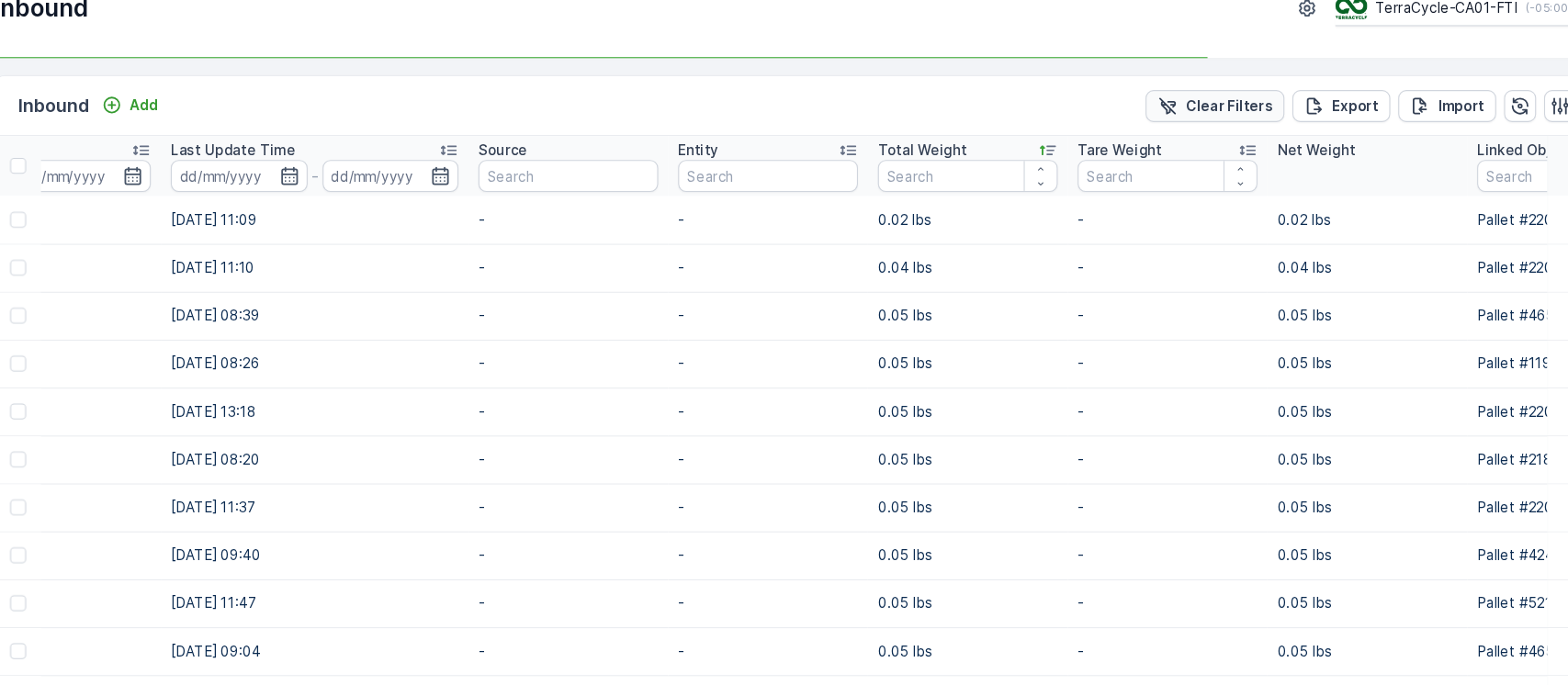
click at [1205, 115] on p "Clear Filters" at bounding box center [1211, 121] width 80 height 18
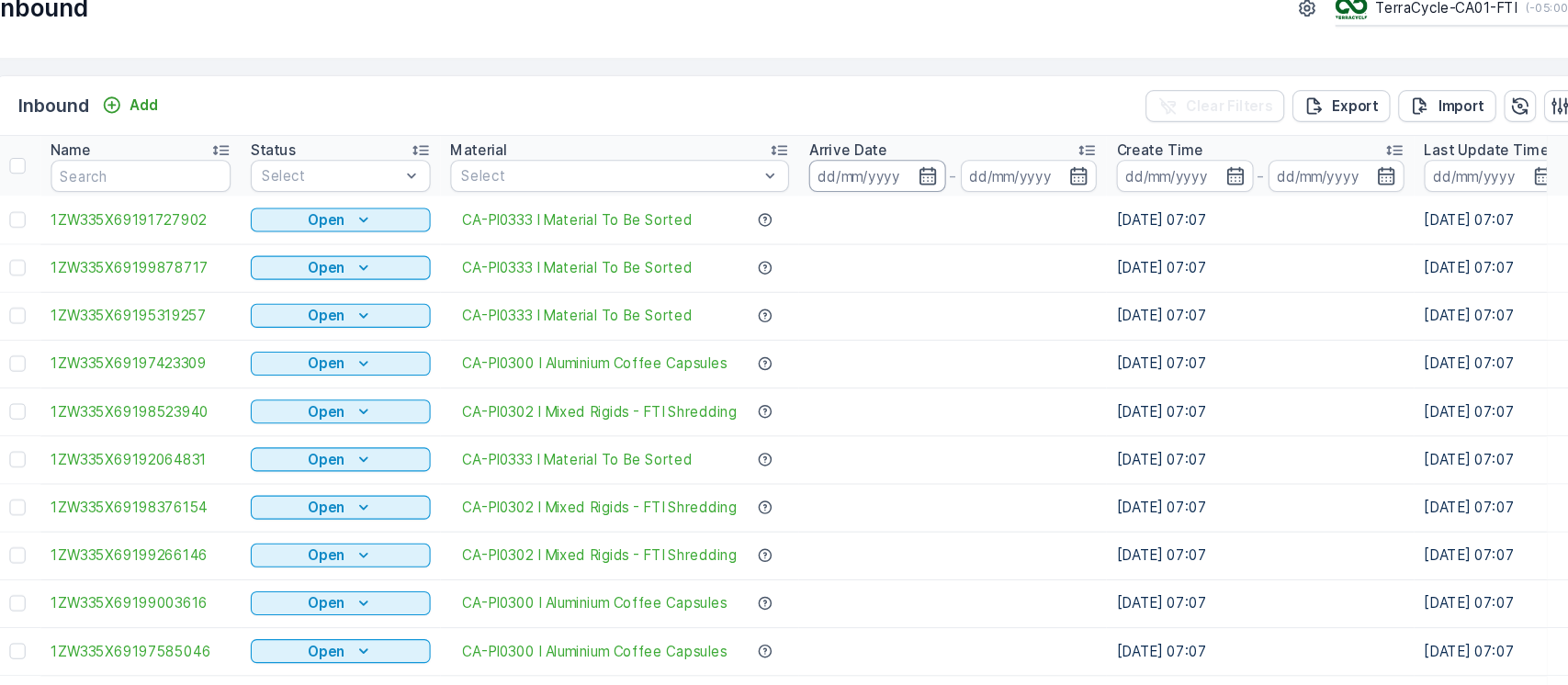
click at [844, 195] on input at bounding box center [888, 185] width 126 height 29
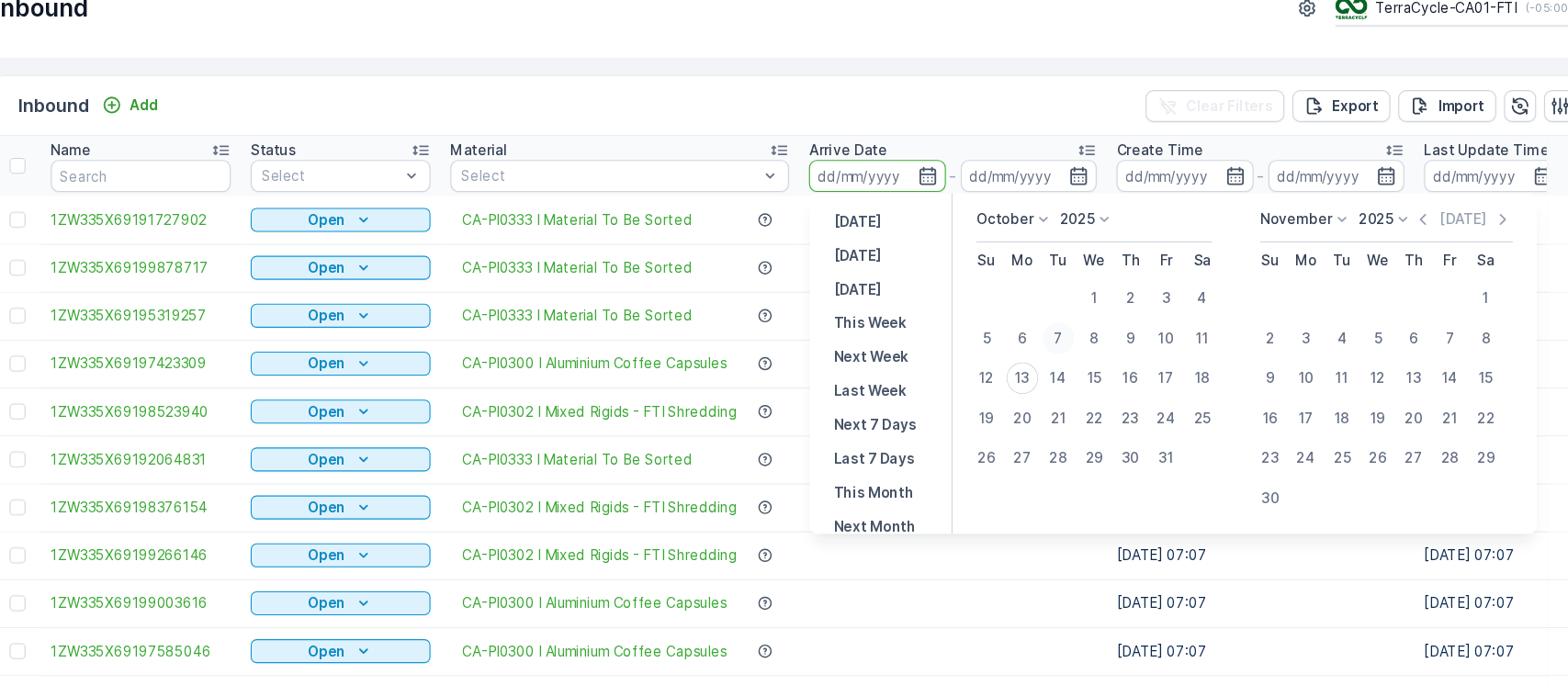
click at [1050, 340] on div "7" at bounding box center [1054, 335] width 29 height 29
type input "07.10.2025"
click at [1023, 367] on div "13" at bounding box center [1021, 371] width 29 height 29
type input "13.10.2025"
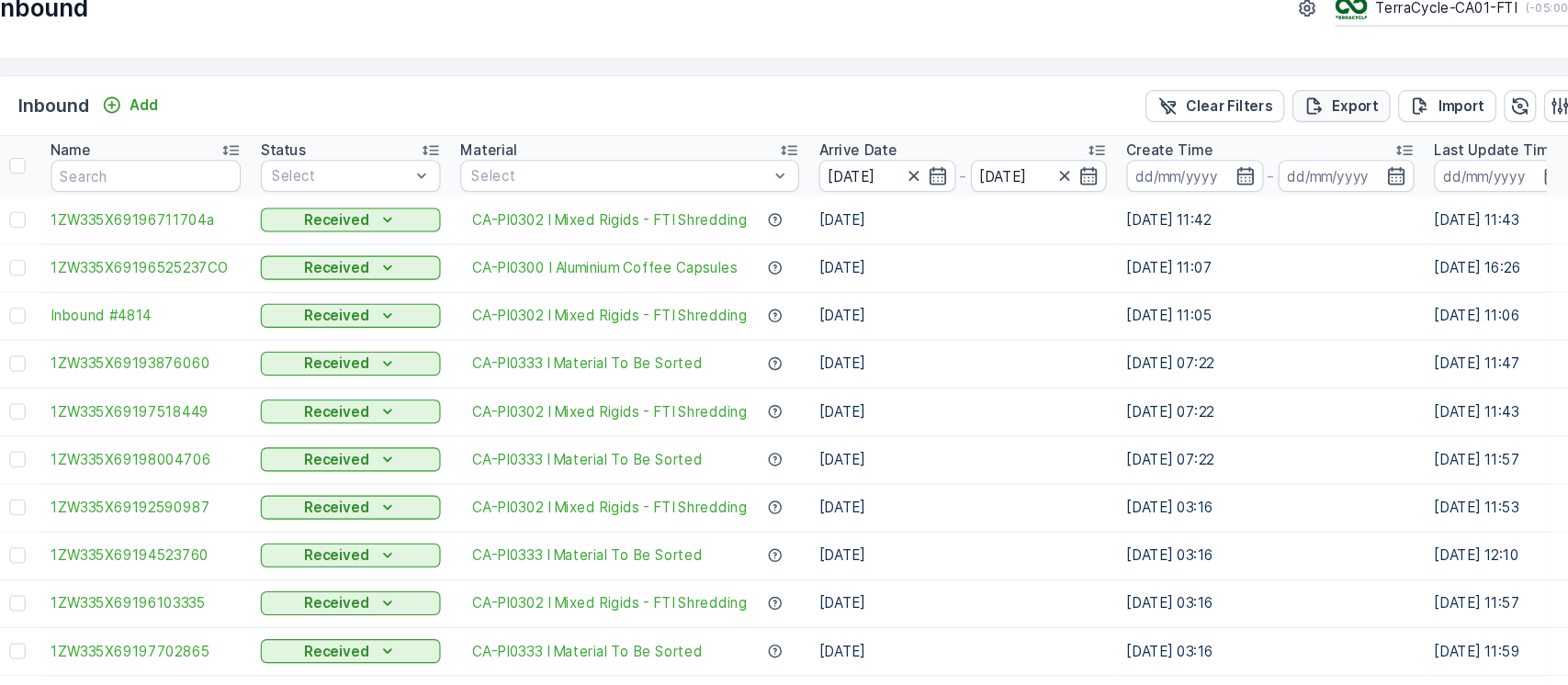
click at [1335, 119] on p "Export" at bounding box center [1327, 121] width 42 height 18
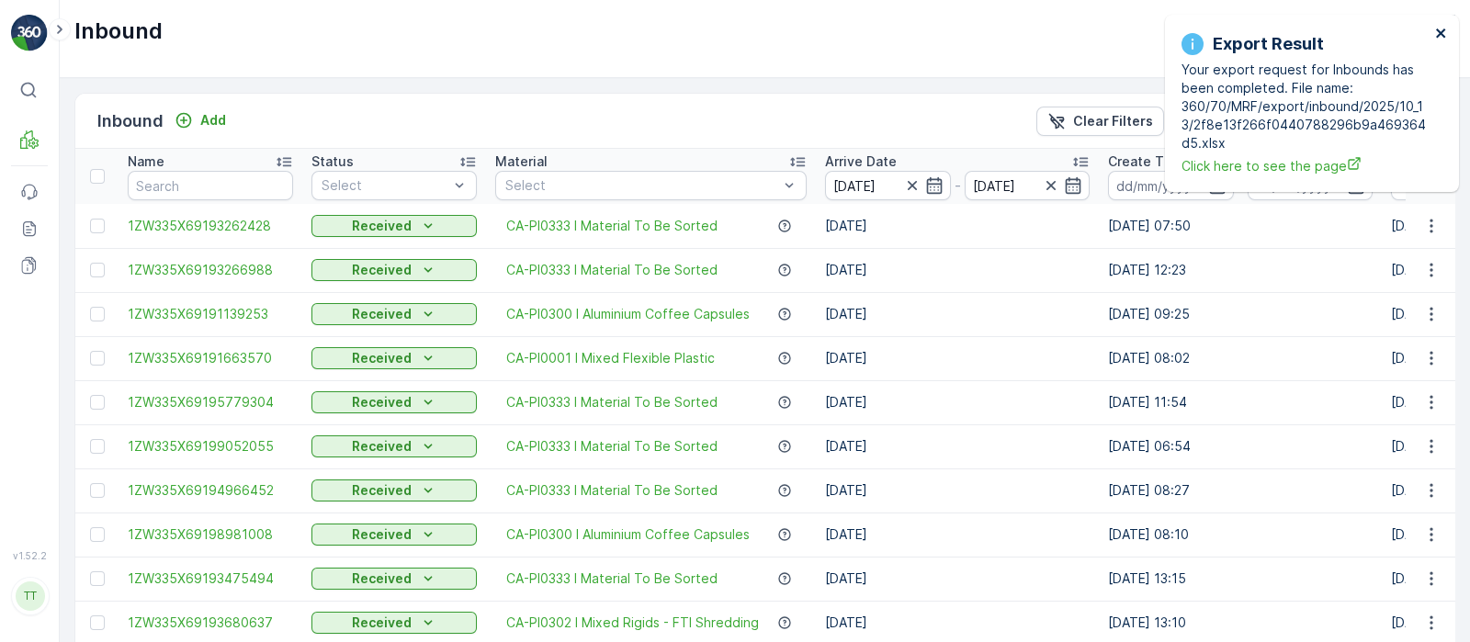
click at [1441, 38] on icon "close" at bounding box center [1441, 33] width 13 height 15
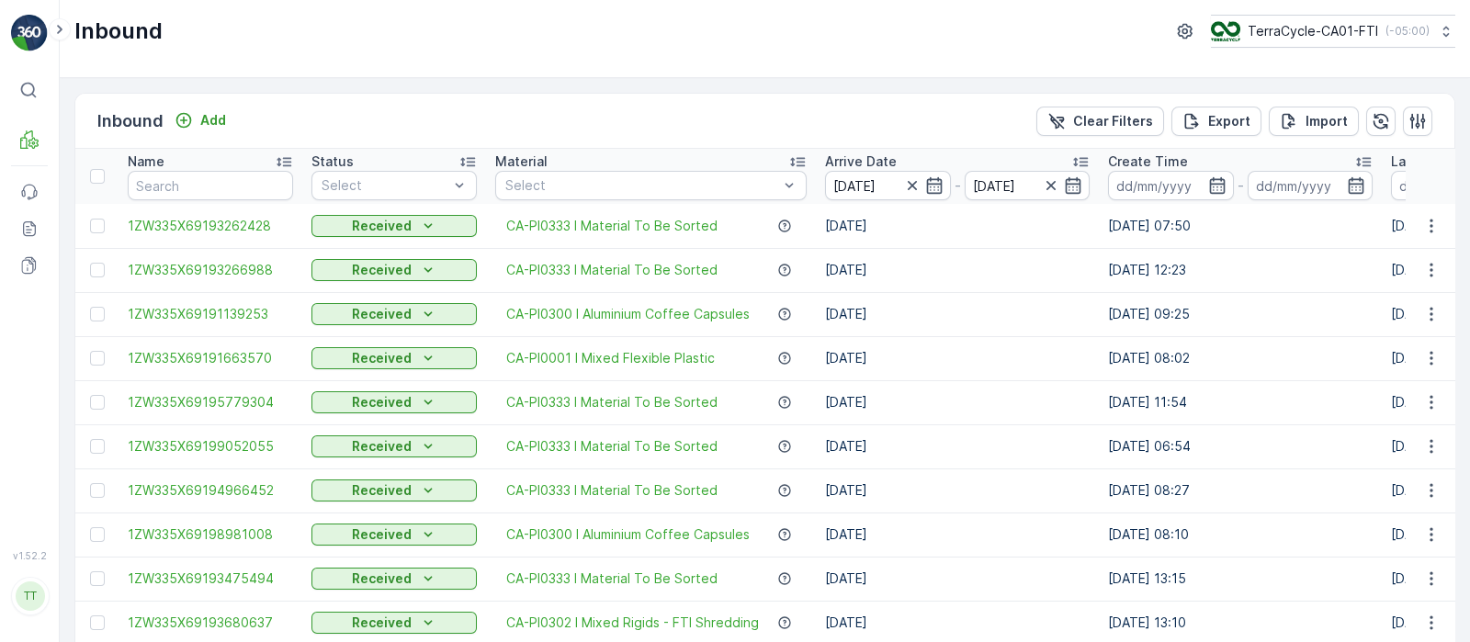
click at [1437, 38] on icon at bounding box center [1446, 31] width 18 height 18
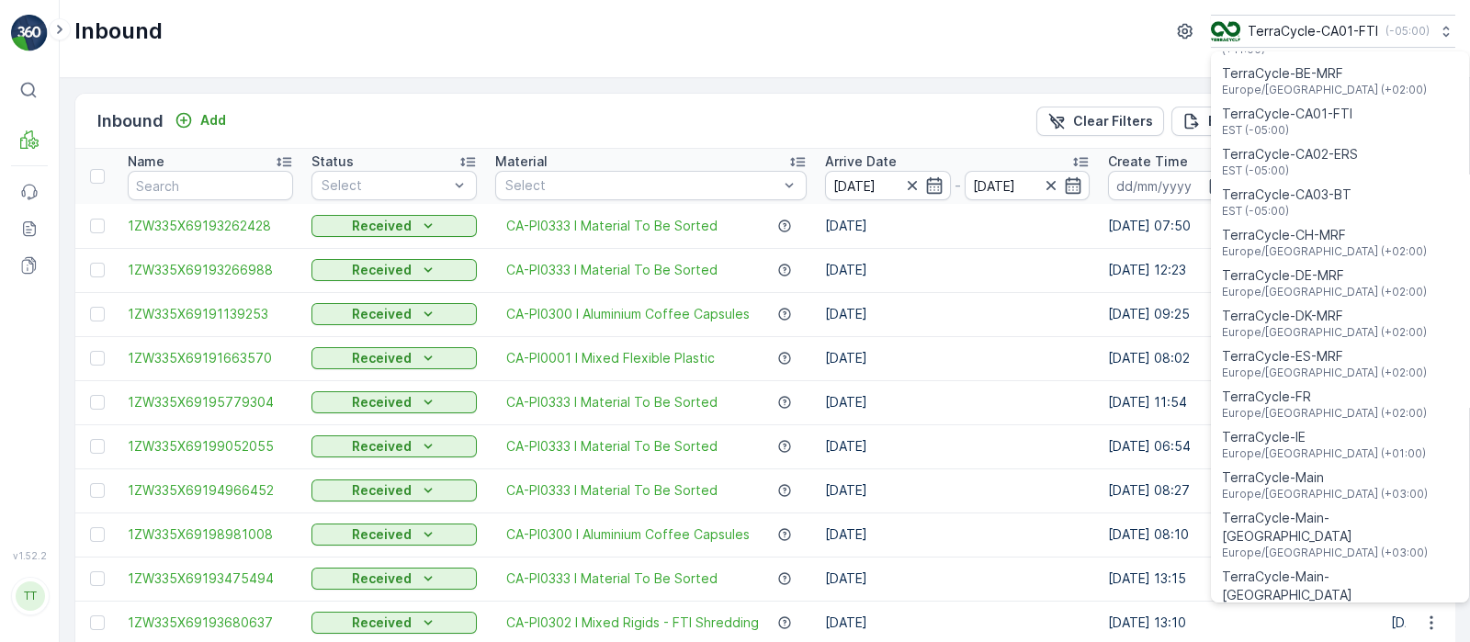
scroll to position [918, 0]
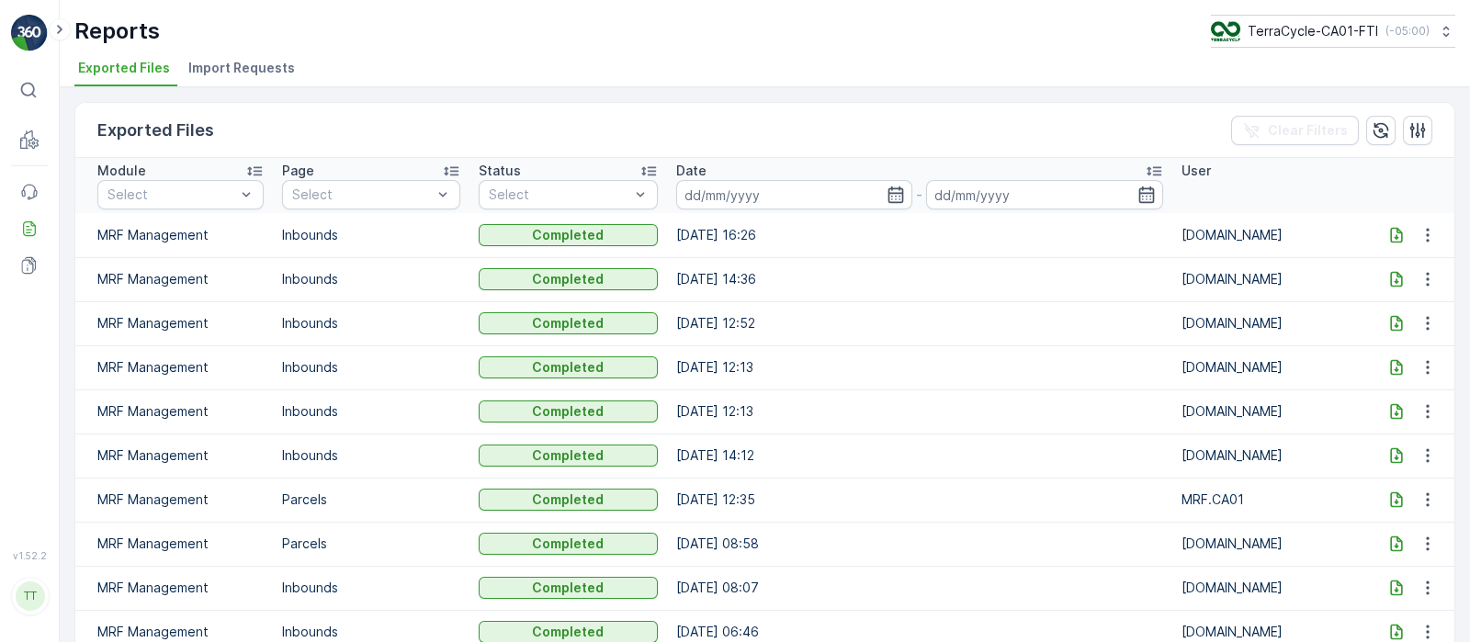
click at [1388, 233] on icon at bounding box center [1396, 235] width 18 height 18
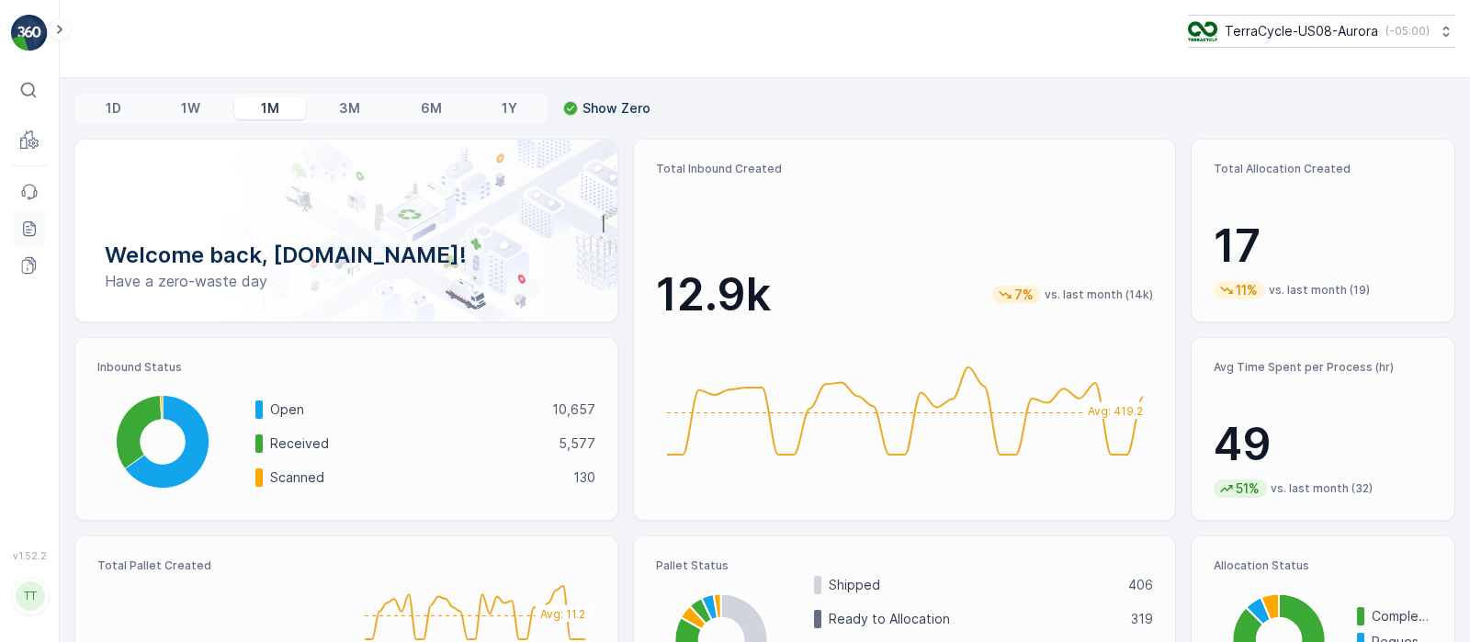
click at [11, 236] on link "Reports" at bounding box center [29, 228] width 37 height 37
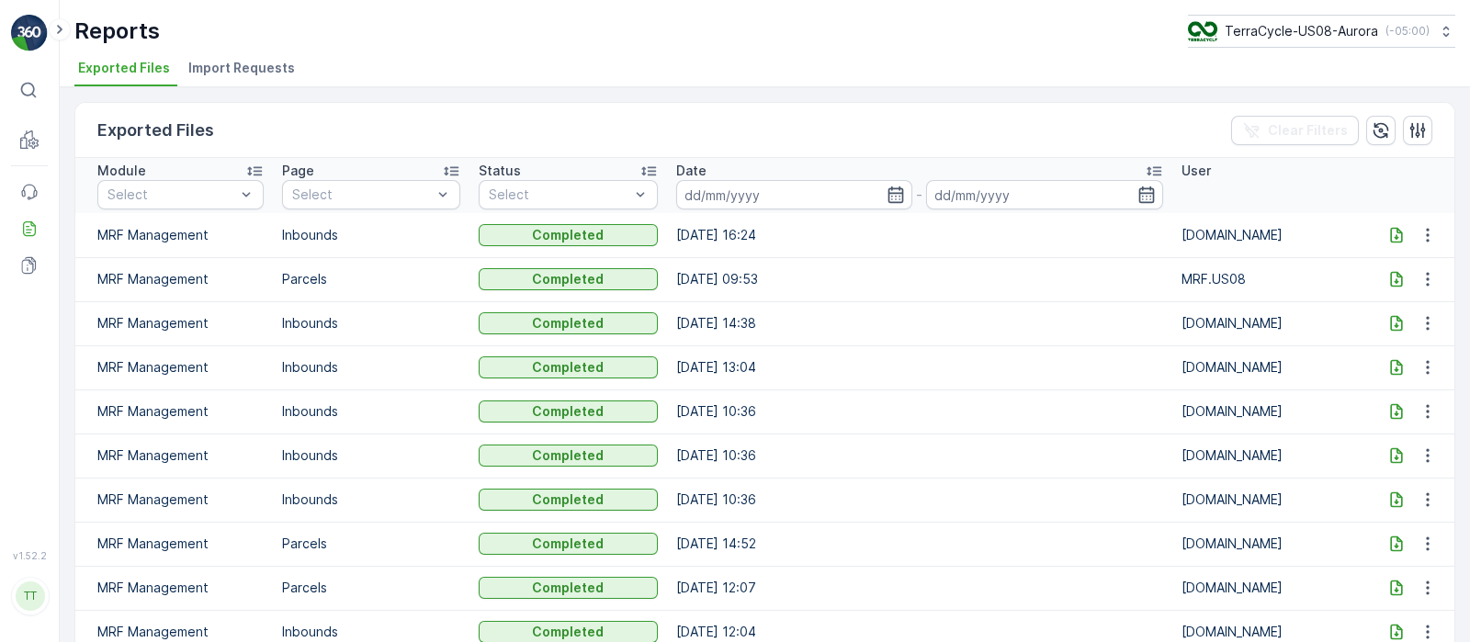
click at [1387, 235] on icon at bounding box center [1396, 235] width 18 height 18
click at [1407, 39] on div "TerraCycle-US08-Aurora ( -05:00 )" at bounding box center [1308, 31] width 242 height 20
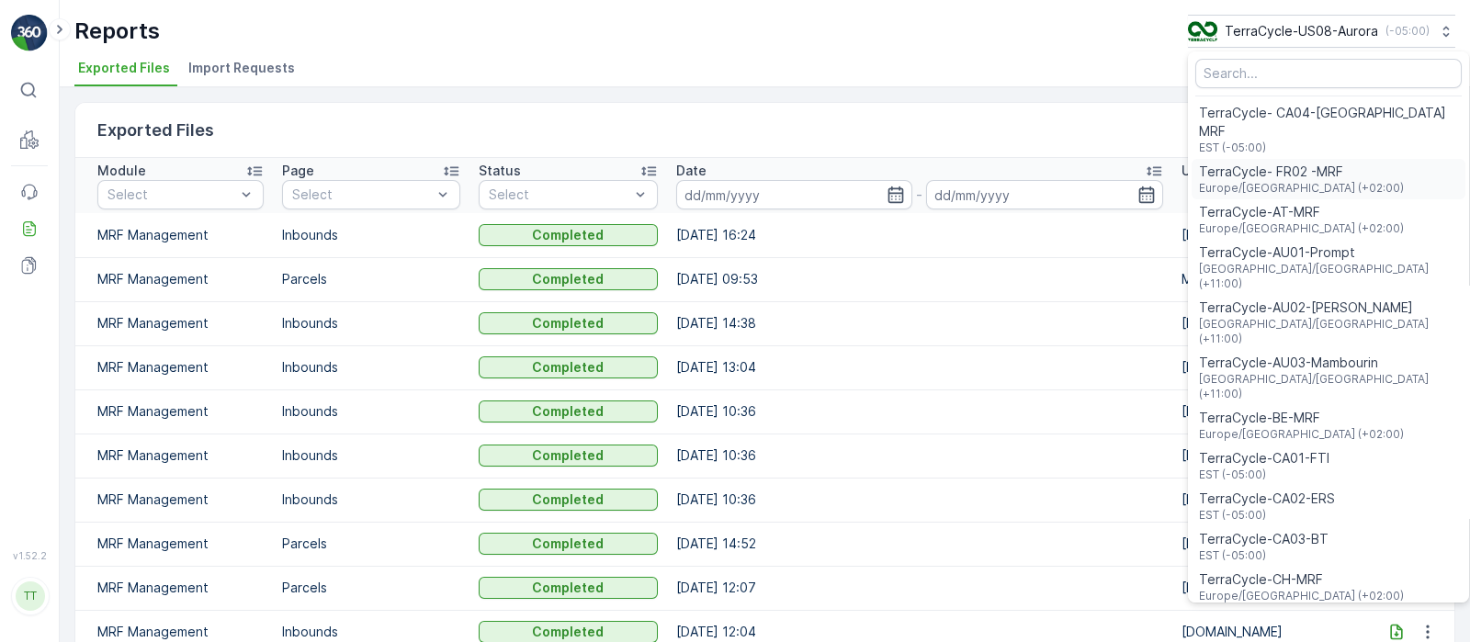
click at [1331, 166] on div "TerraCycle- FR02 -MRF Europe/[GEOGRAPHIC_DATA] (+02:00)" at bounding box center [1329, 179] width 274 height 40
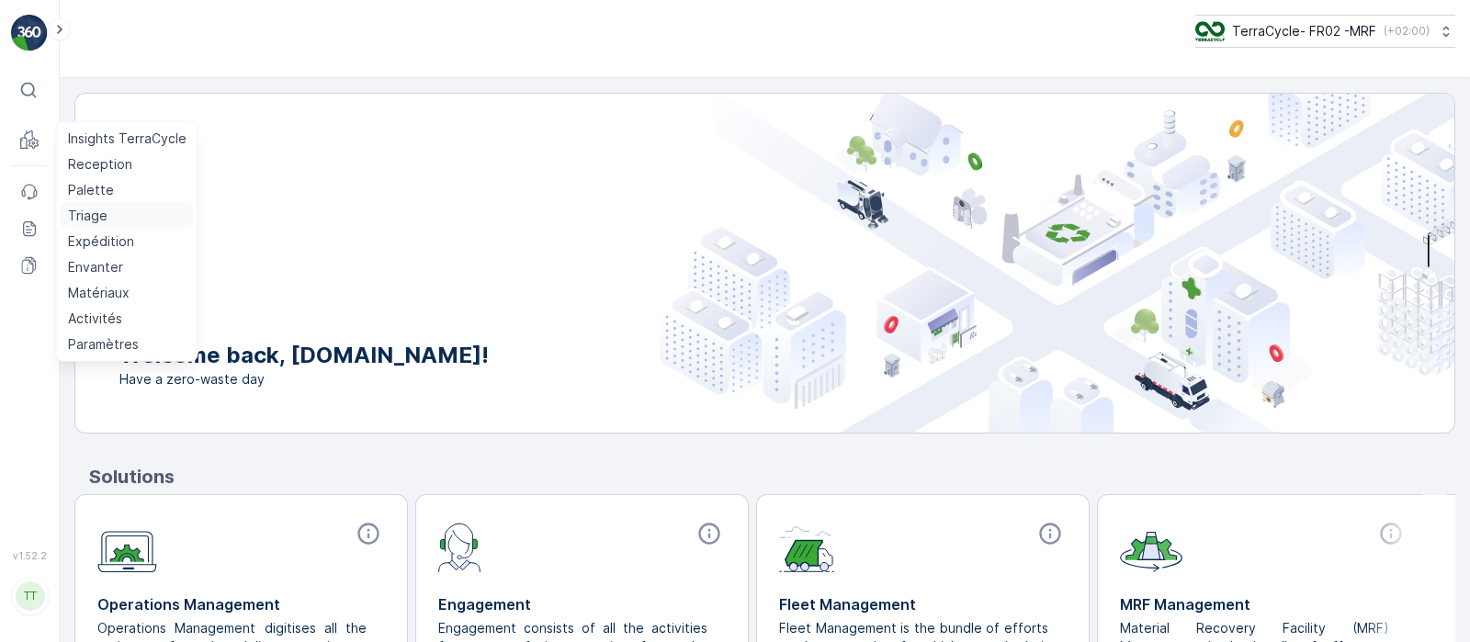
click at [106, 222] on link "Triage" at bounding box center [127, 216] width 133 height 26
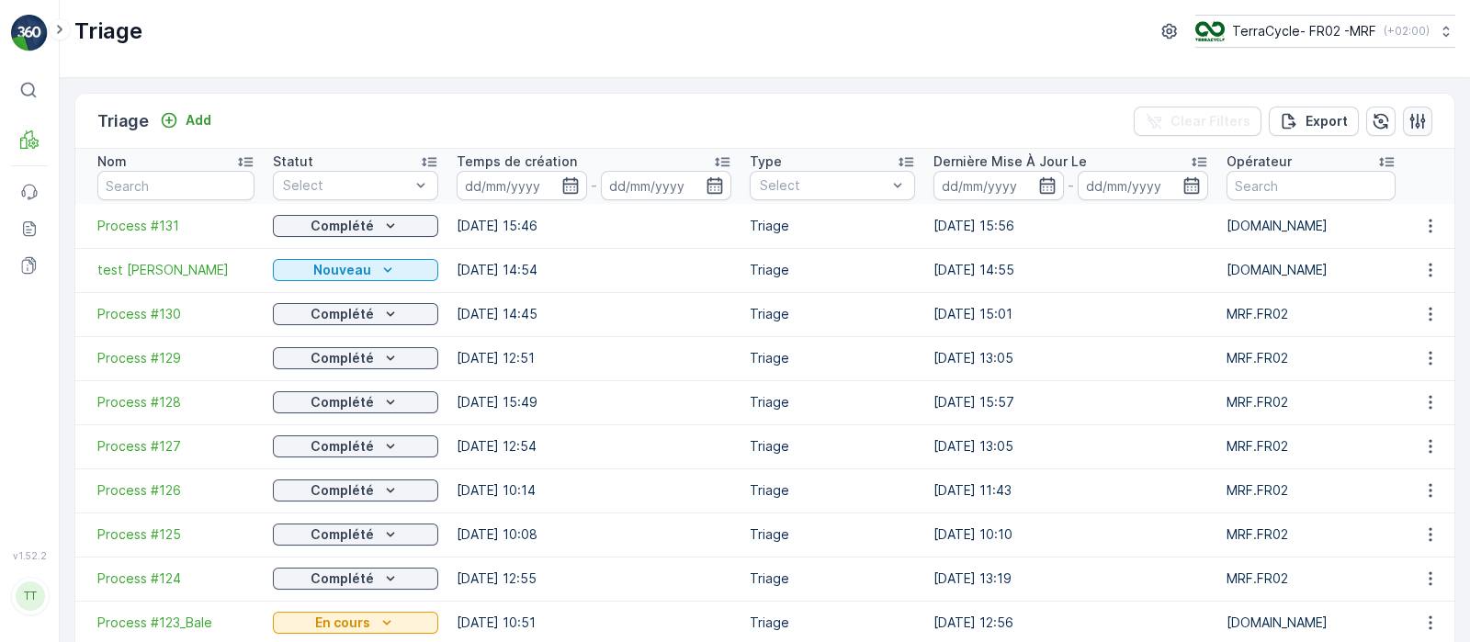
click at [1403, 124] on button "button" at bounding box center [1417, 121] width 29 height 29
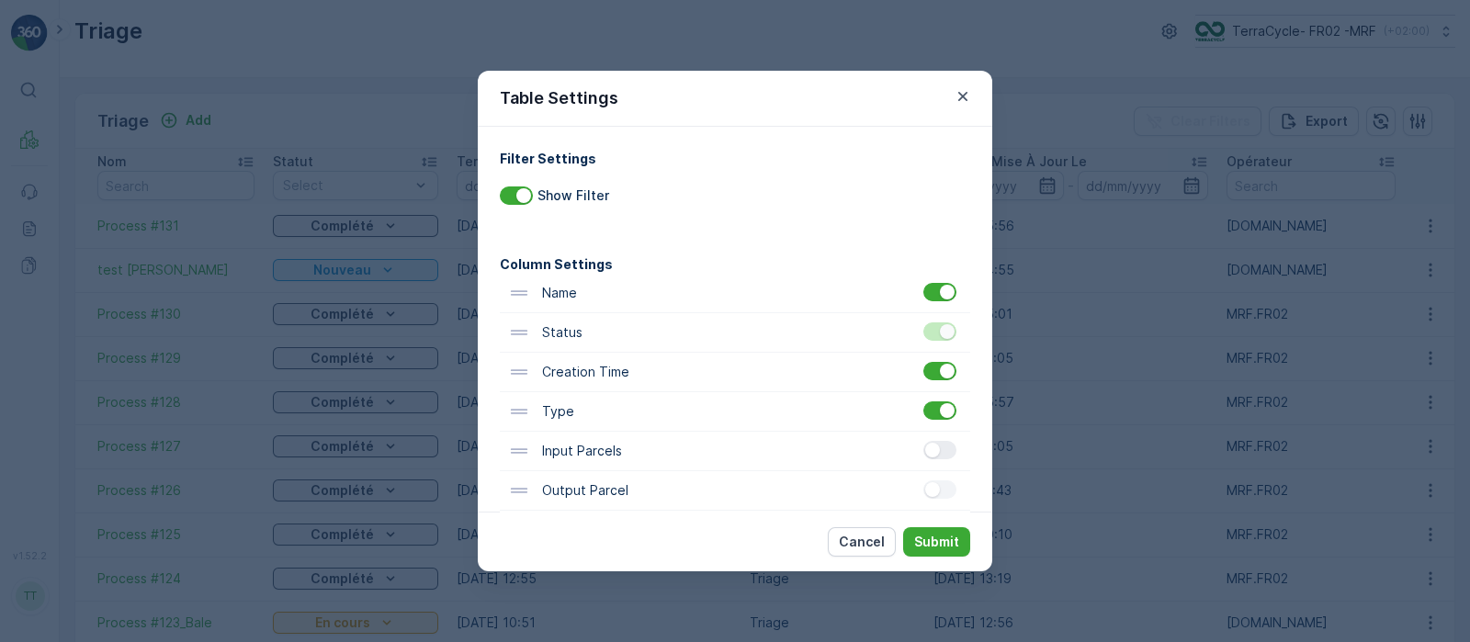
click at [933, 456] on div at bounding box center [939, 450] width 33 height 18
click at [923, 441] on input "checkbox" at bounding box center [923, 441] width 0 height 0
drag, startPoint x: 935, startPoint y: 531, endPoint x: 916, endPoint y: 649, distance: 119.2
click at [916, 641] on html "⌘B MRF Events Reports Documents v 1.52.2 TT TC.GLOBAL clemence.vasseur@terracyc…" at bounding box center [735, 321] width 1470 height 642
click at [951, 544] on p "Submit" at bounding box center [936, 542] width 45 height 18
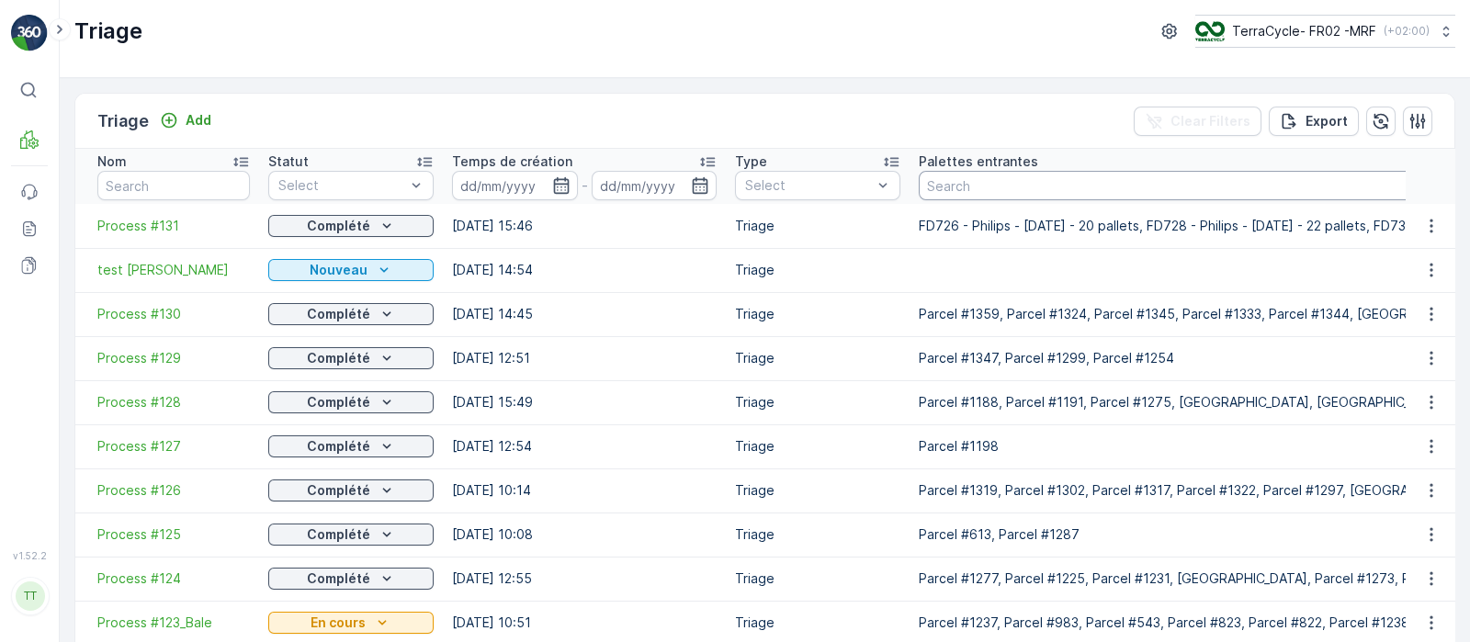
paste input "Parcel #138"
type input "Parcel #138"
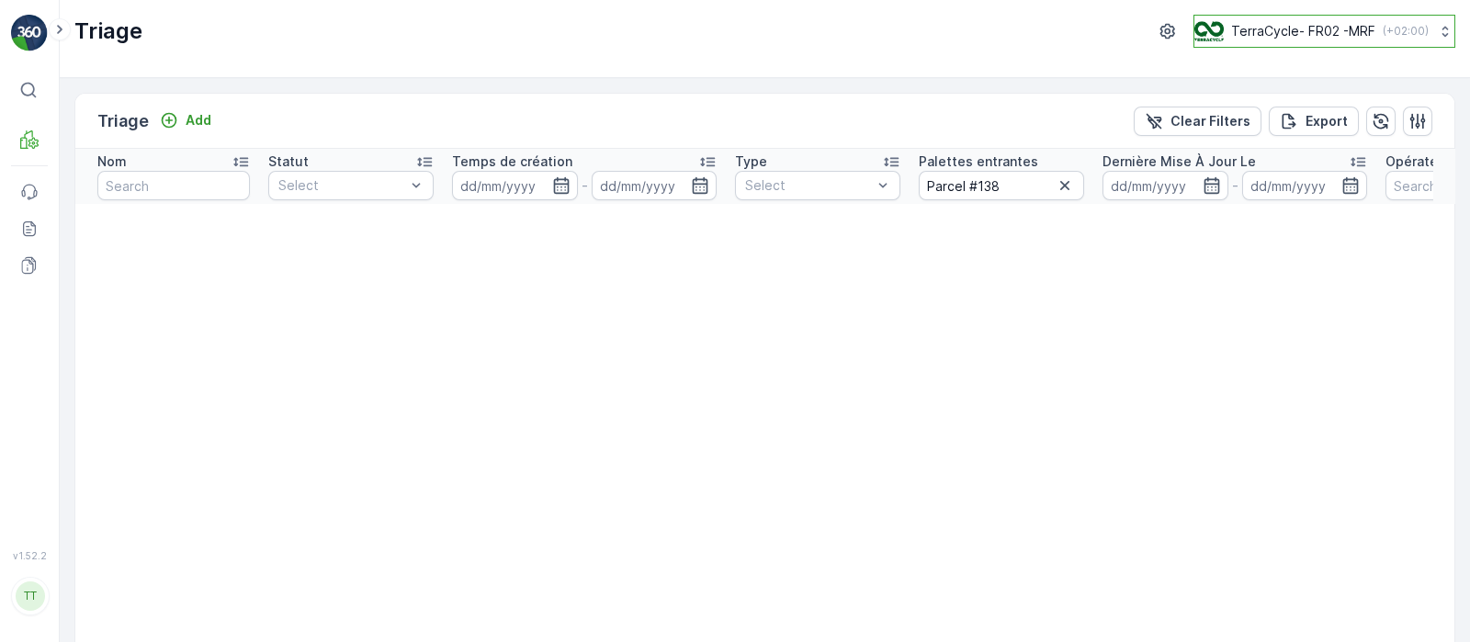
click at [1321, 42] on button "TerraCycle- FR02 -MRF ( +02:00 )" at bounding box center [1324, 31] width 262 height 33
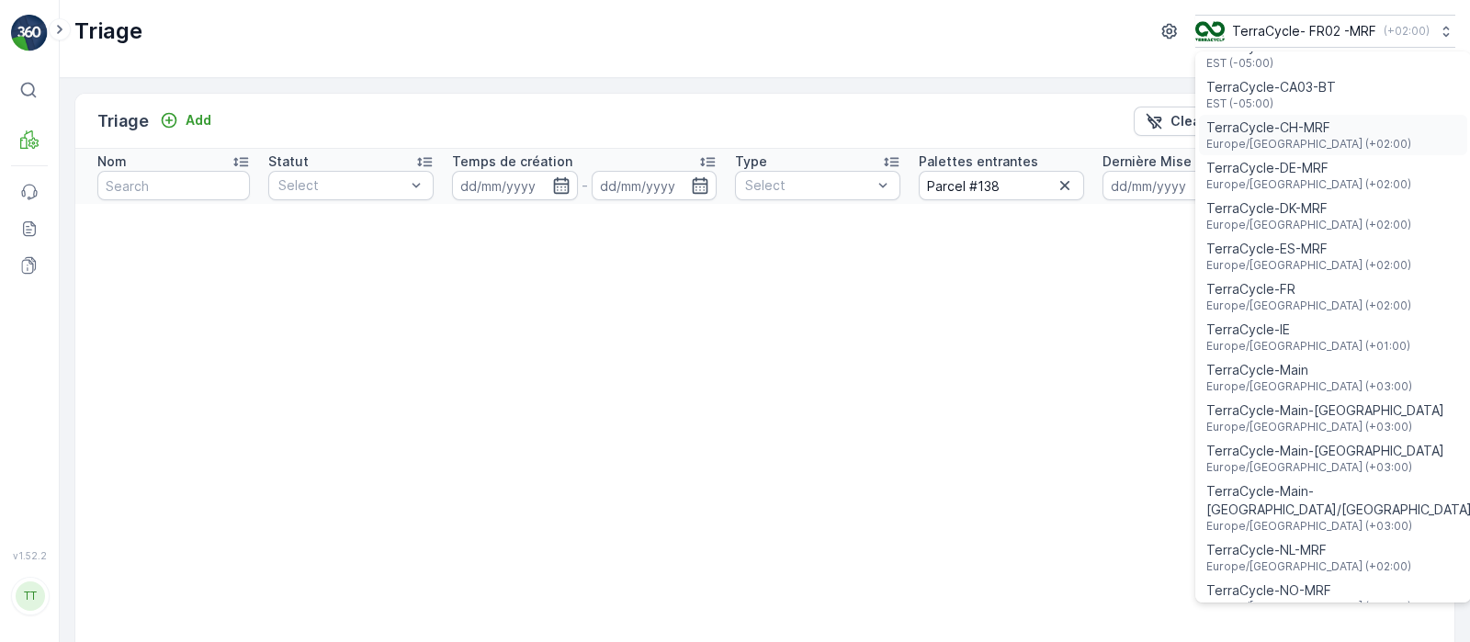
scroll to position [458, 0]
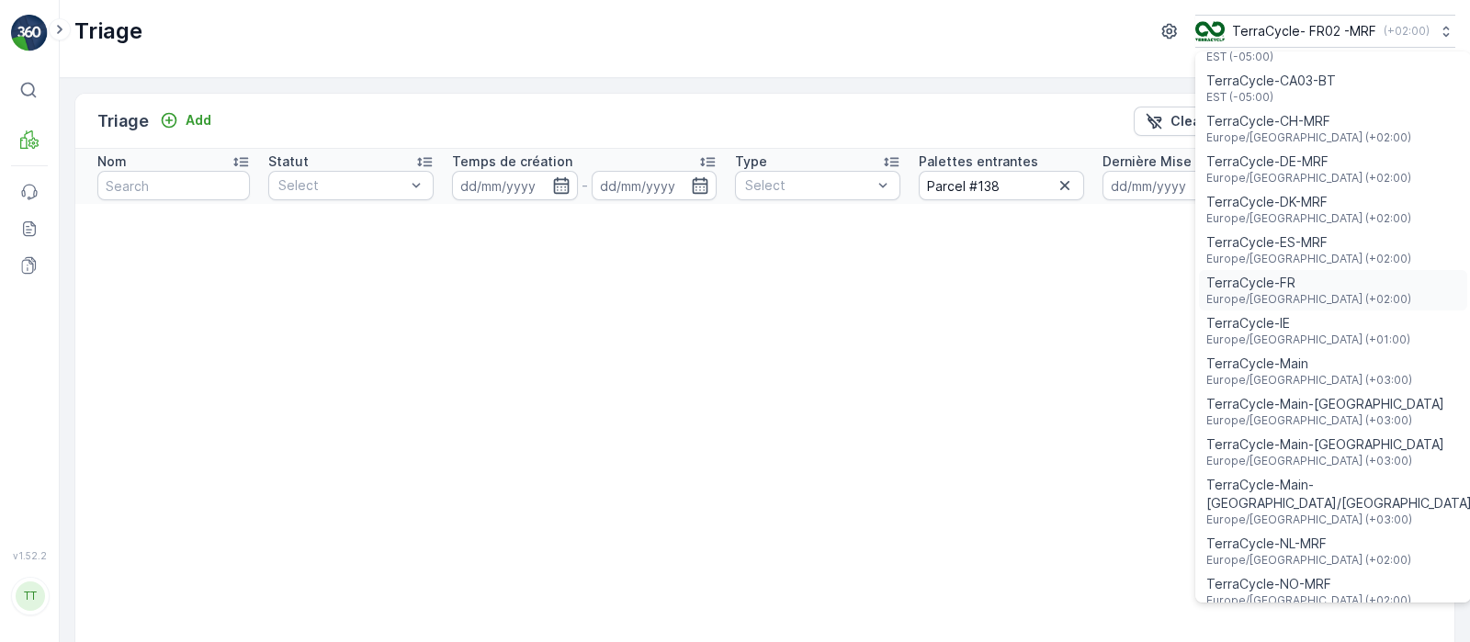
click at [1305, 292] on span "Europe/Paris (+02:00)" at bounding box center [1308, 299] width 205 height 15
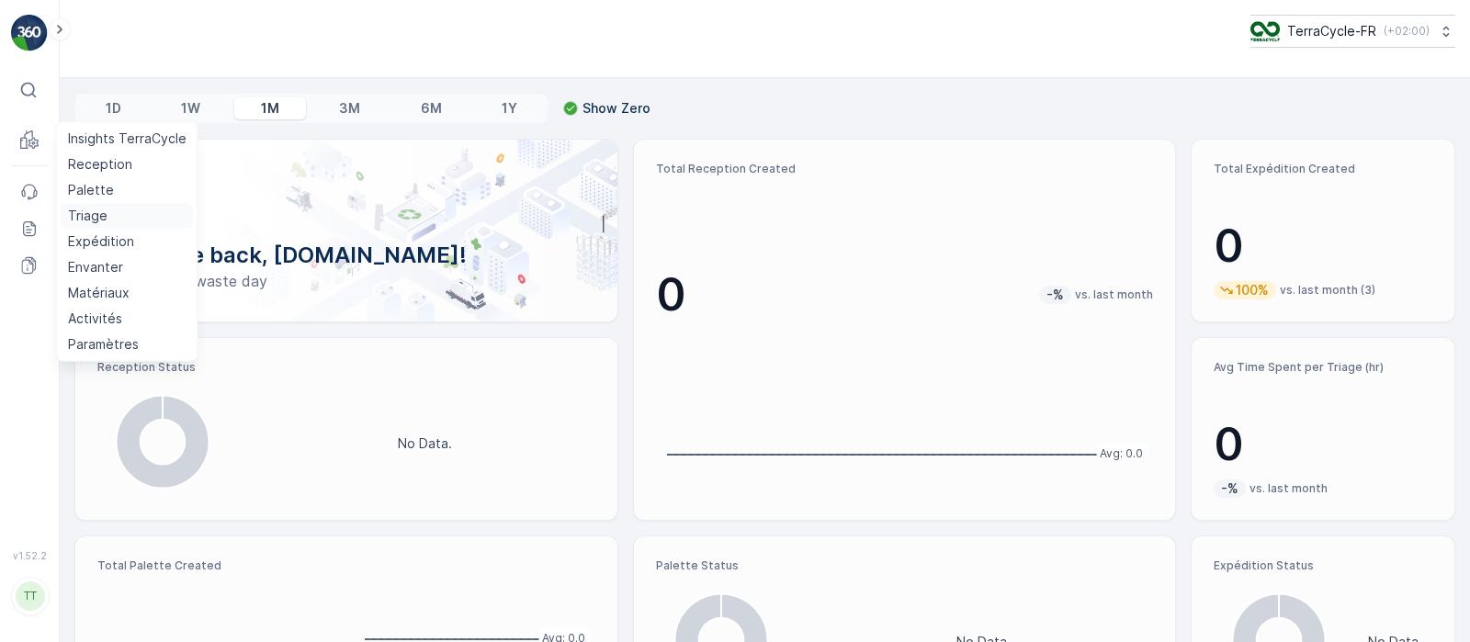
click at [89, 214] on p "Triage" at bounding box center [88, 216] width 40 height 18
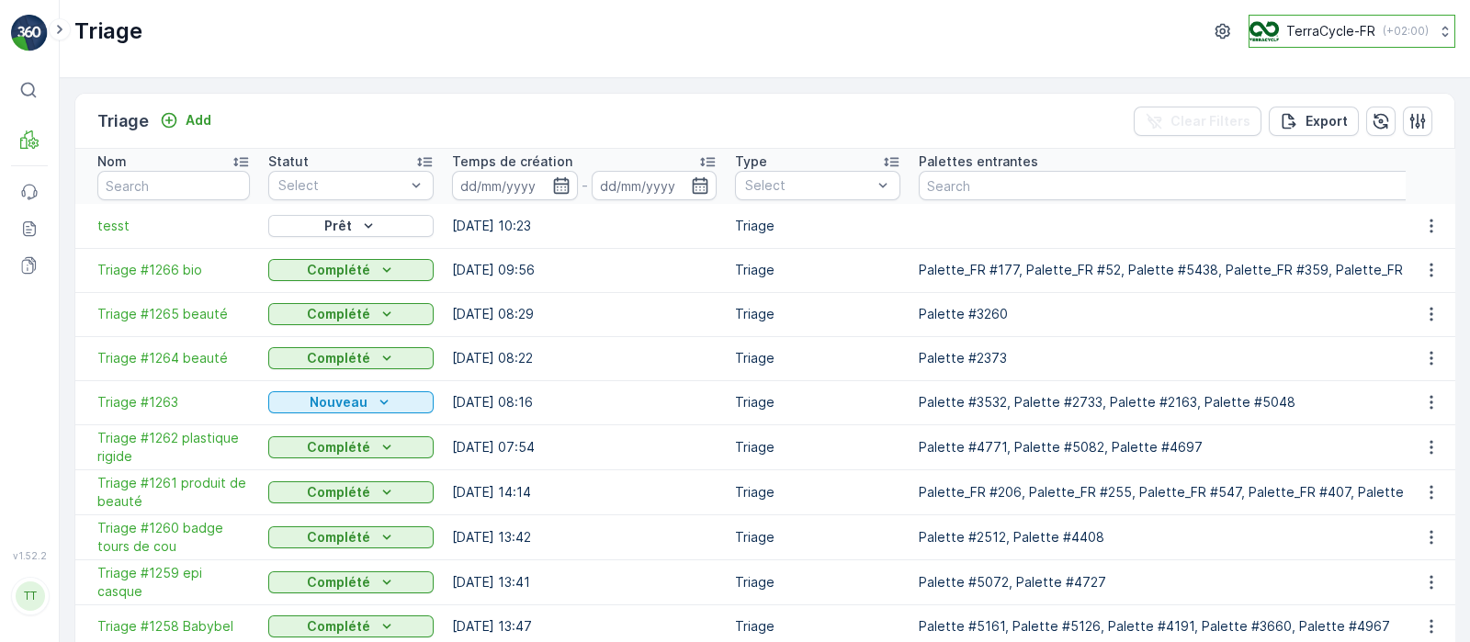
click at [1317, 22] on p "TerraCycle-FR" at bounding box center [1330, 31] width 89 height 18
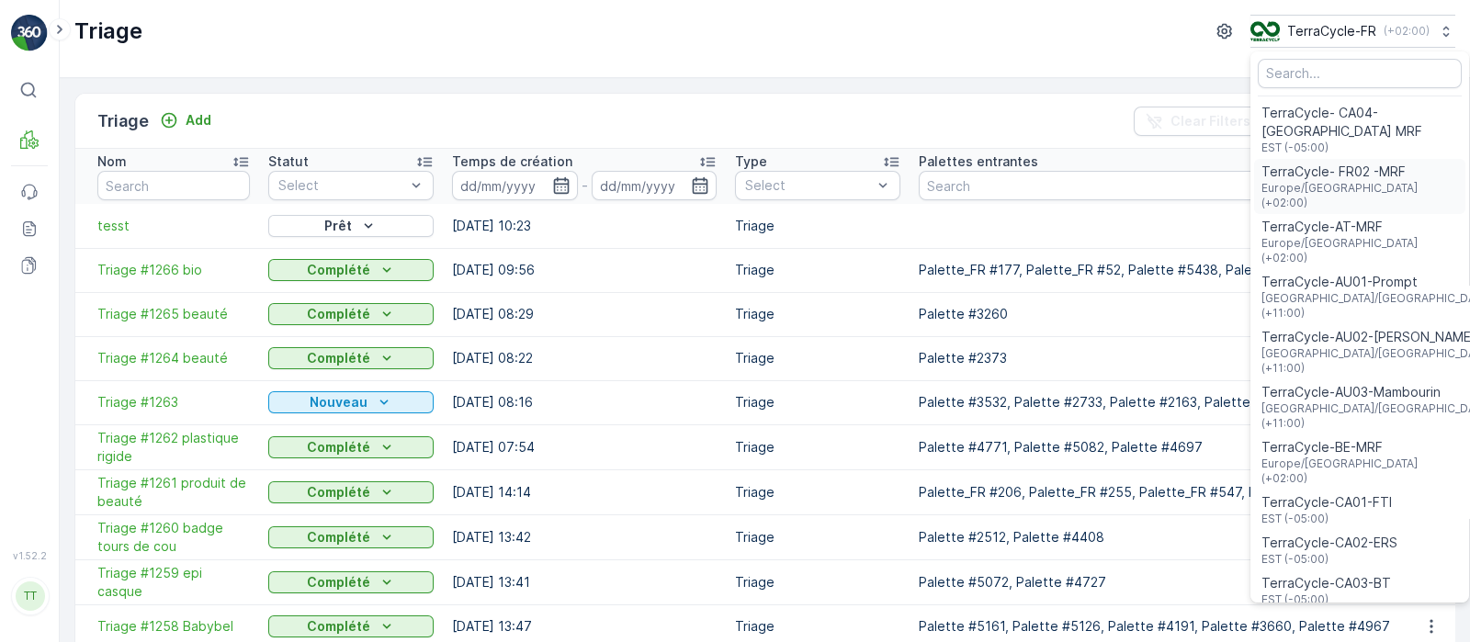
click at [1305, 187] on span "Europe/Paris (+02:00)" at bounding box center [1359, 195] width 197 height 29
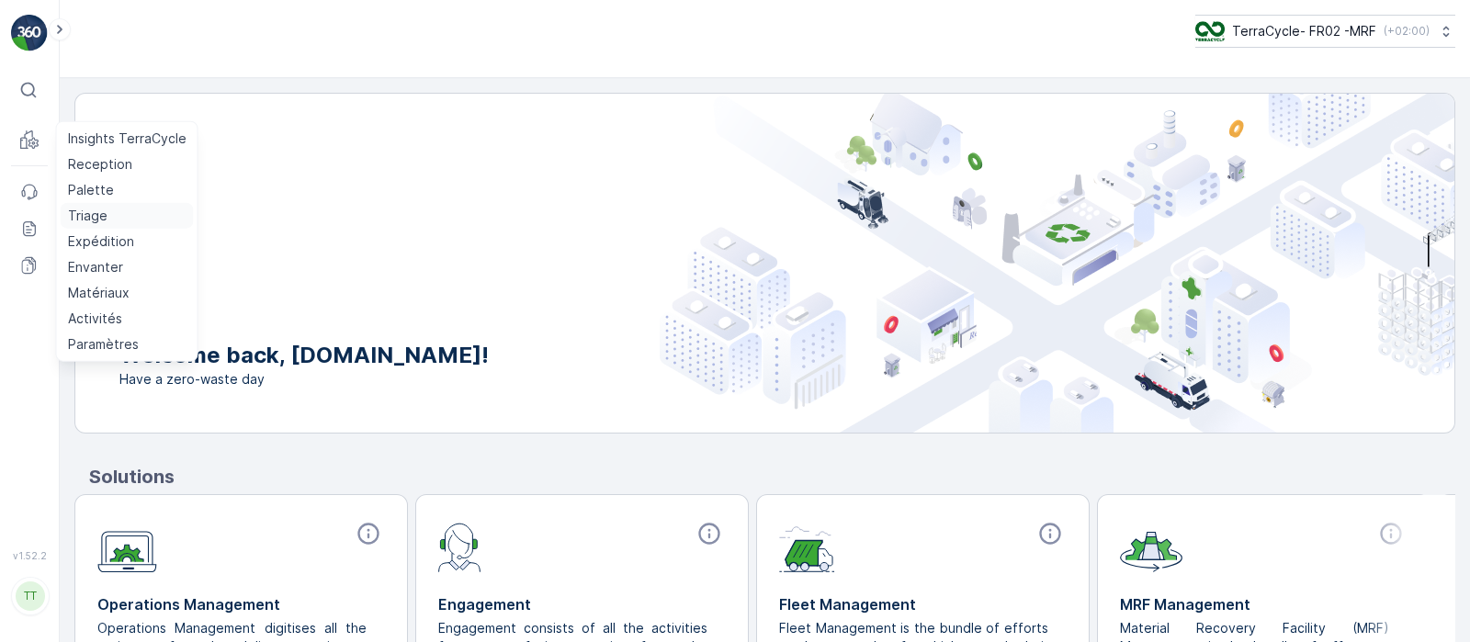
click at [88, 210] on p "Triage" at bounding box center [88, 216] width 40 height 18
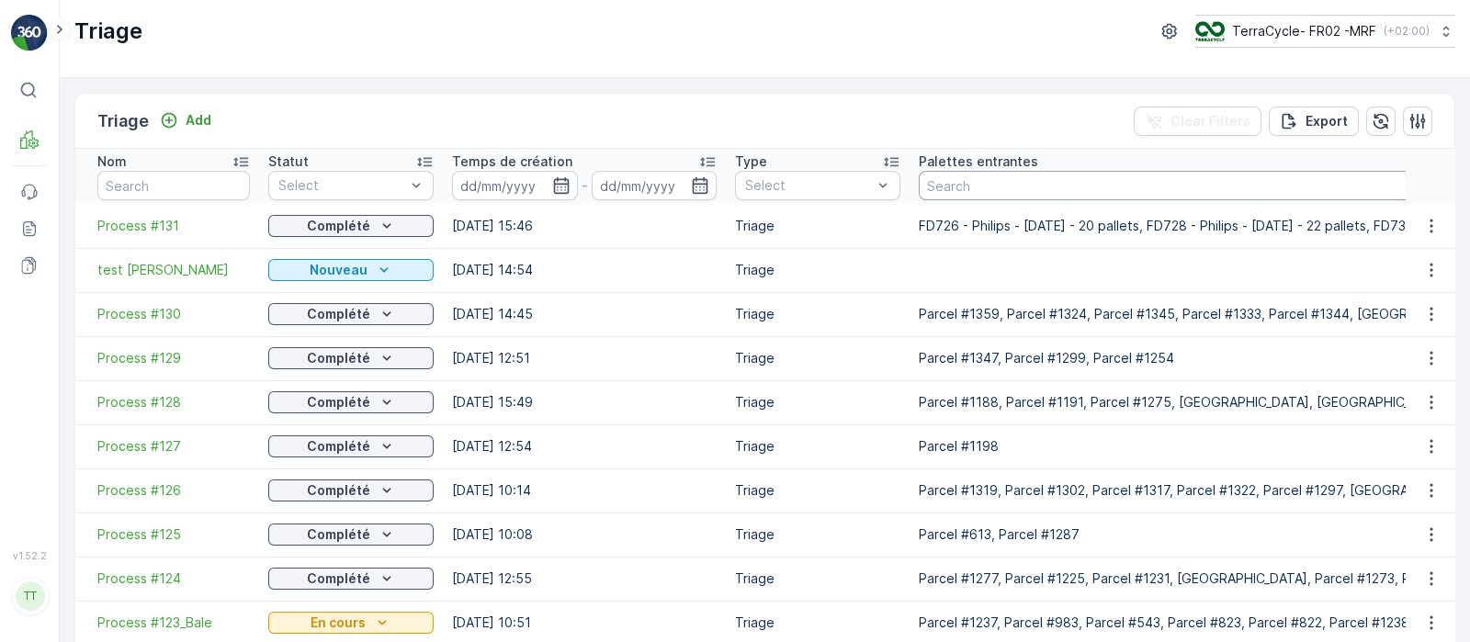
paste input "Parcel #1288"
type input "Parcel #1288"
